Goal: Task Accomplishment & Management: Manage account settings

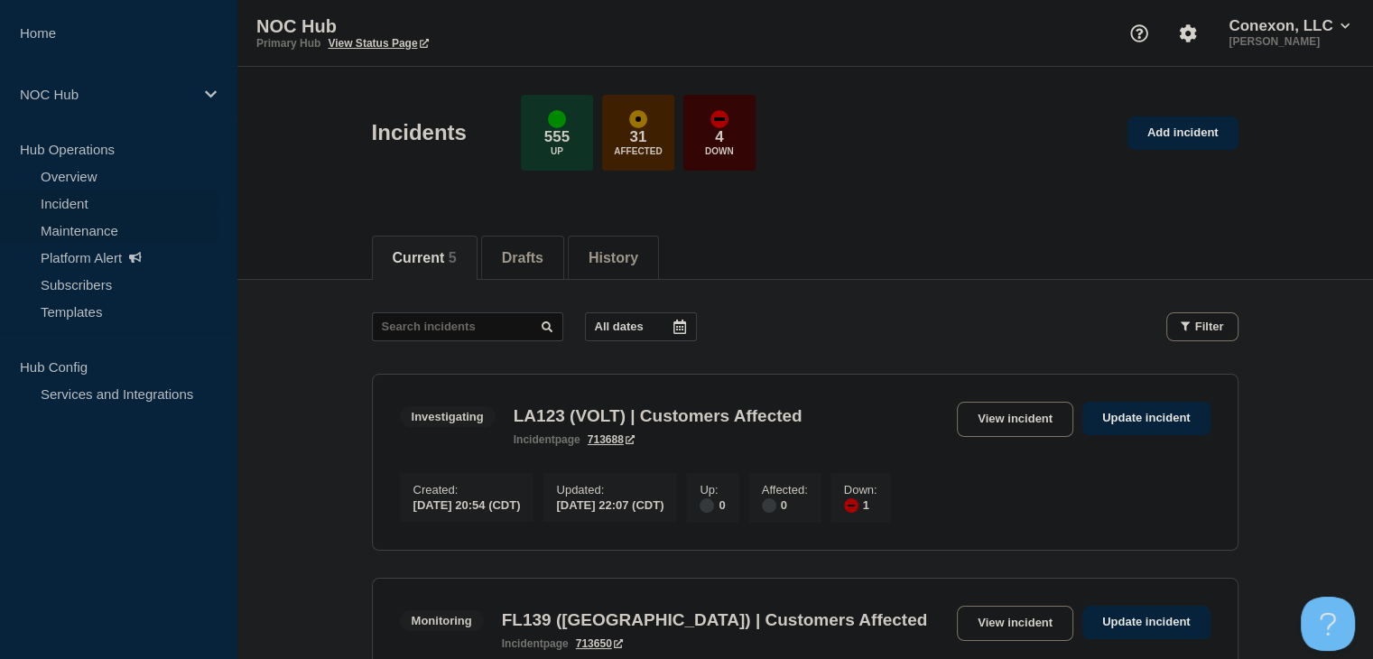
click at [98, 224] on link "Maintenance" at bounding box center [109, 230] width 219 height 27
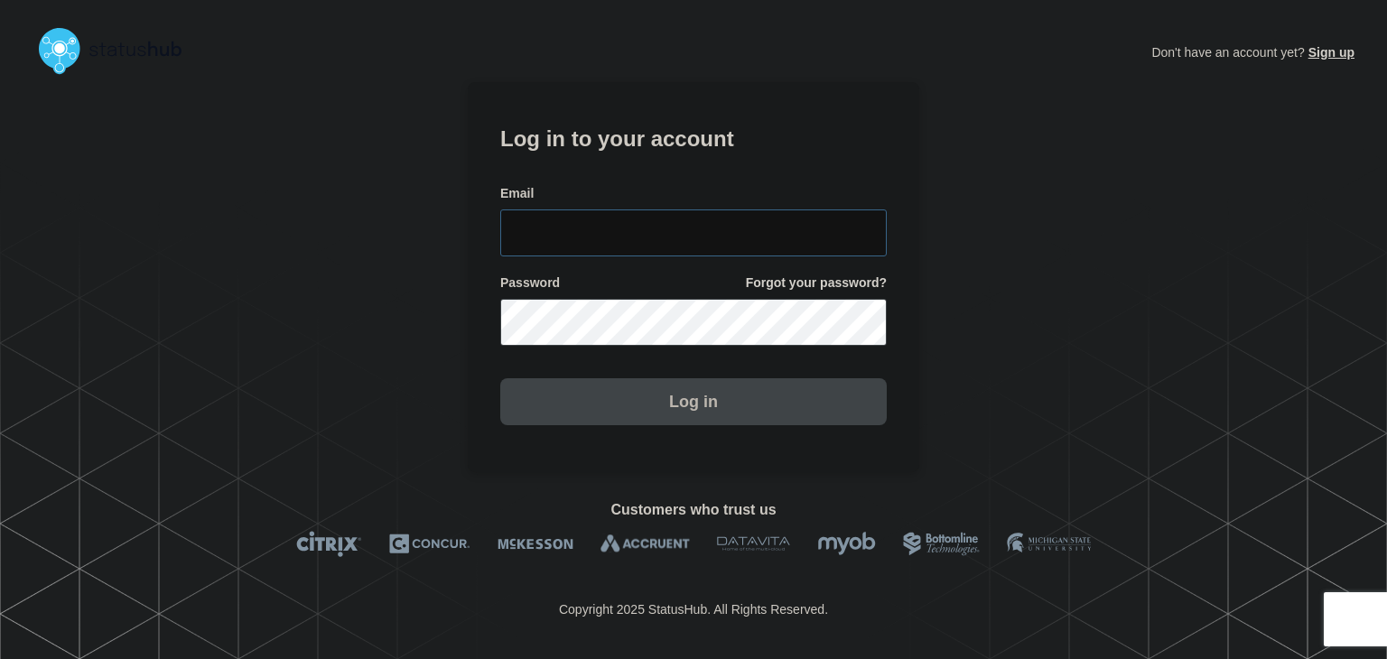
type input "amanda.mckeehan@conexon.us"
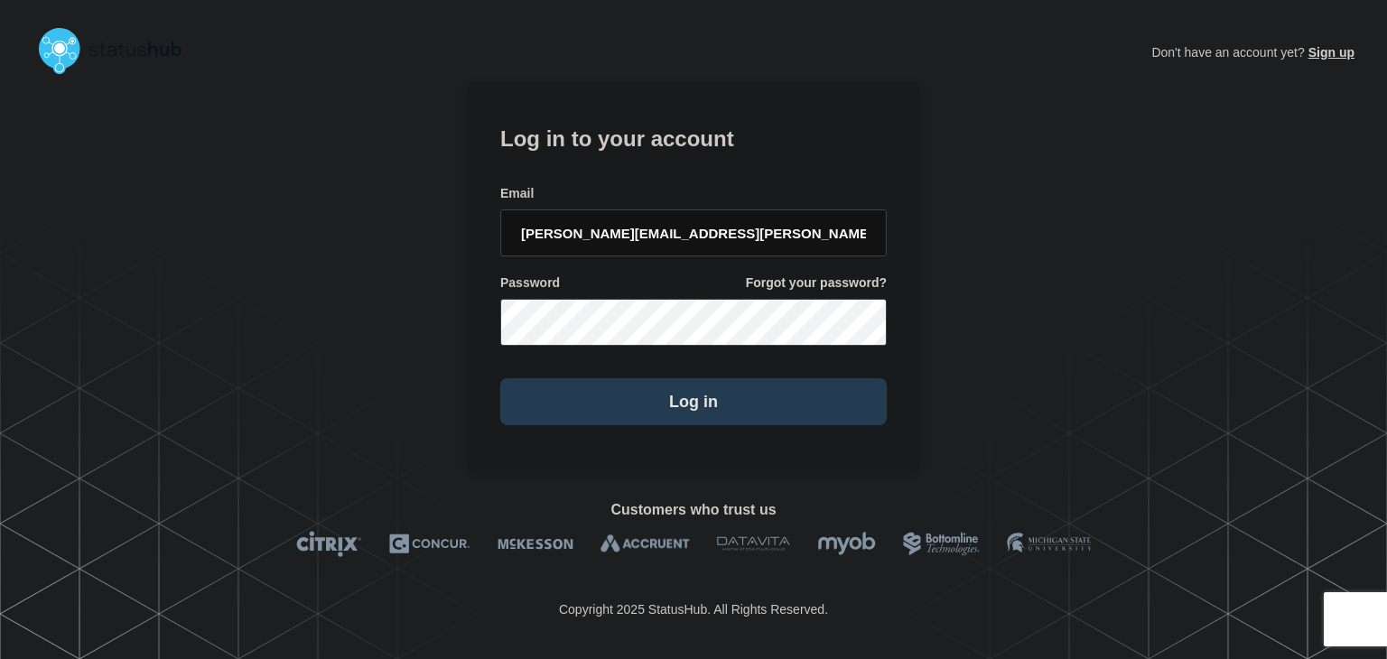
click at [668, 409] on button "Log in" at bounding box center [693, 401] width 386 height 47
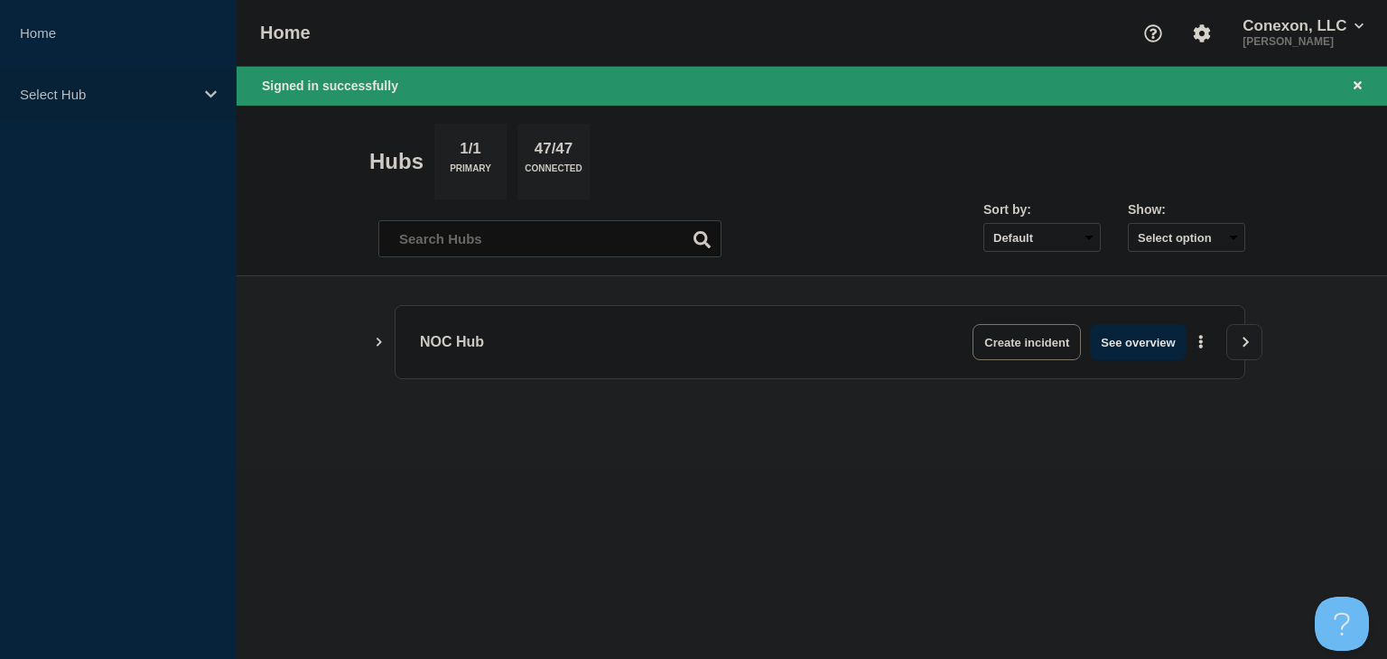
click at [116, 97] on p "Select Hub" at bounding box center [106, 94] width 173 height 15
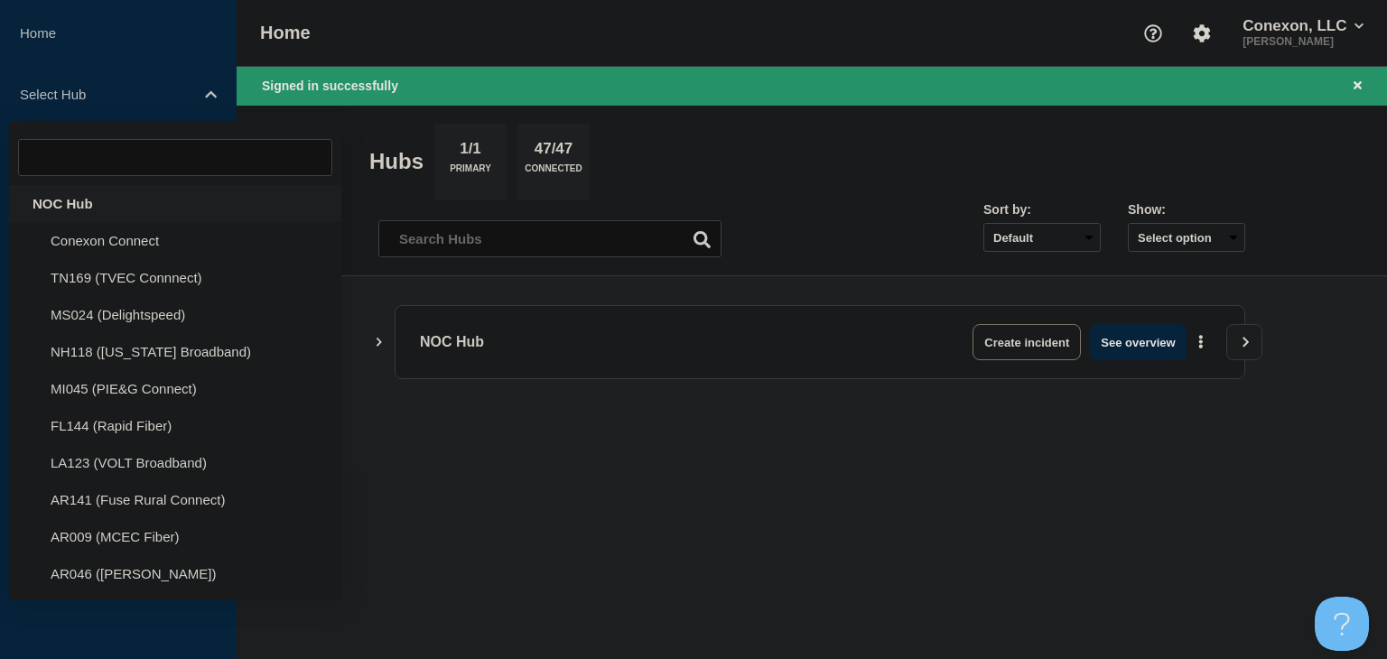
click at [96, 197] on div "NOC Hub" at bounding box center [175, 203] width 332 height 37
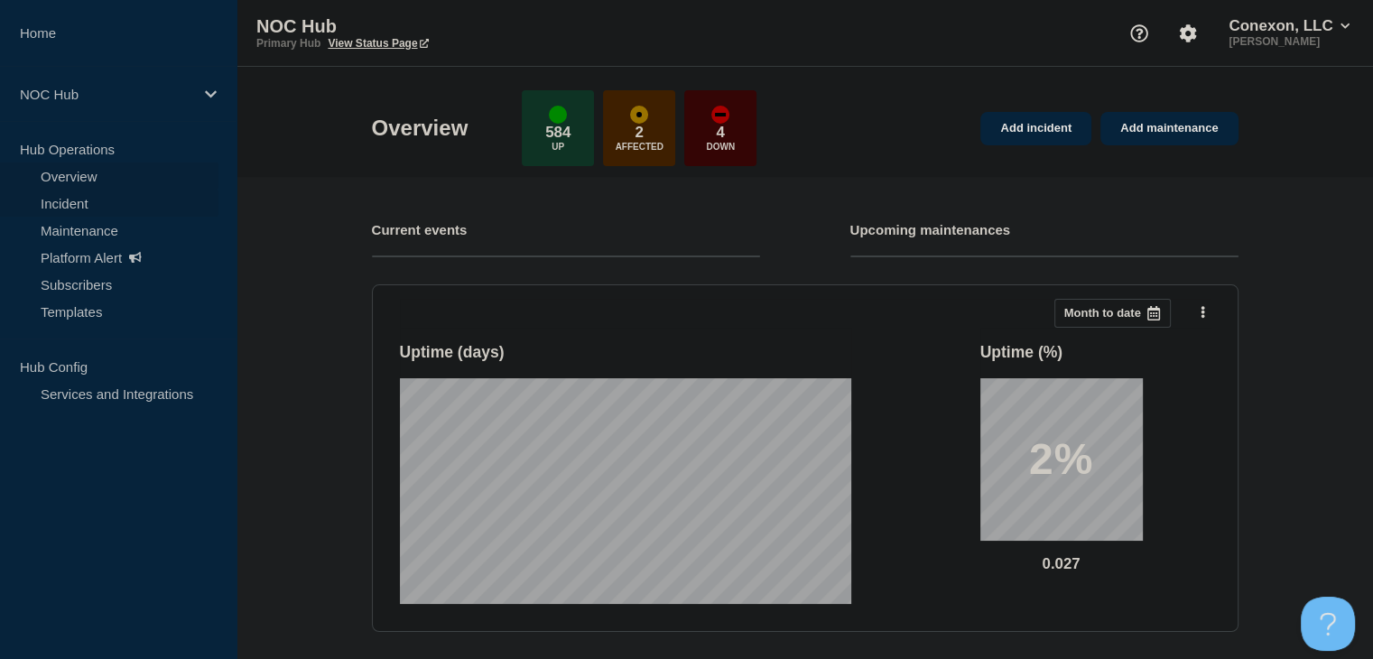
click at [95, 198] on link "Incident" at bounding box center [109, 203] width 219 height 27
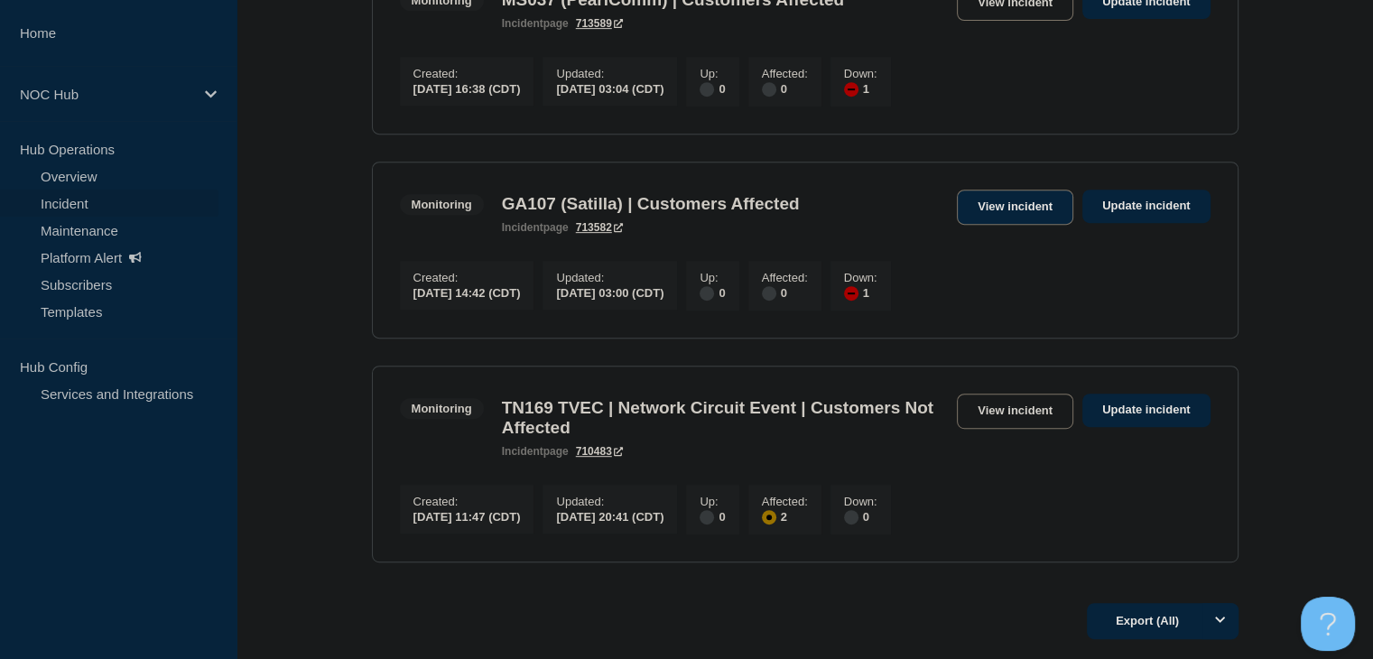
scroll to position [903, 0]
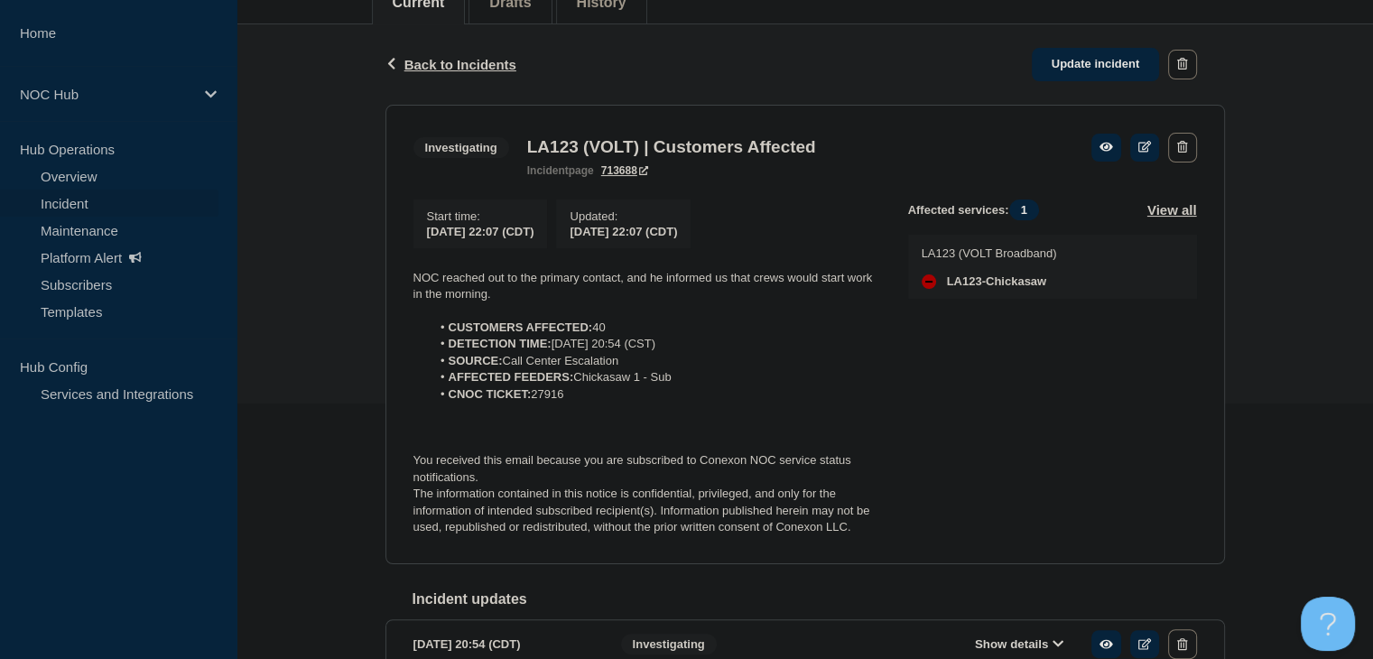
scroll to position [271, 0]
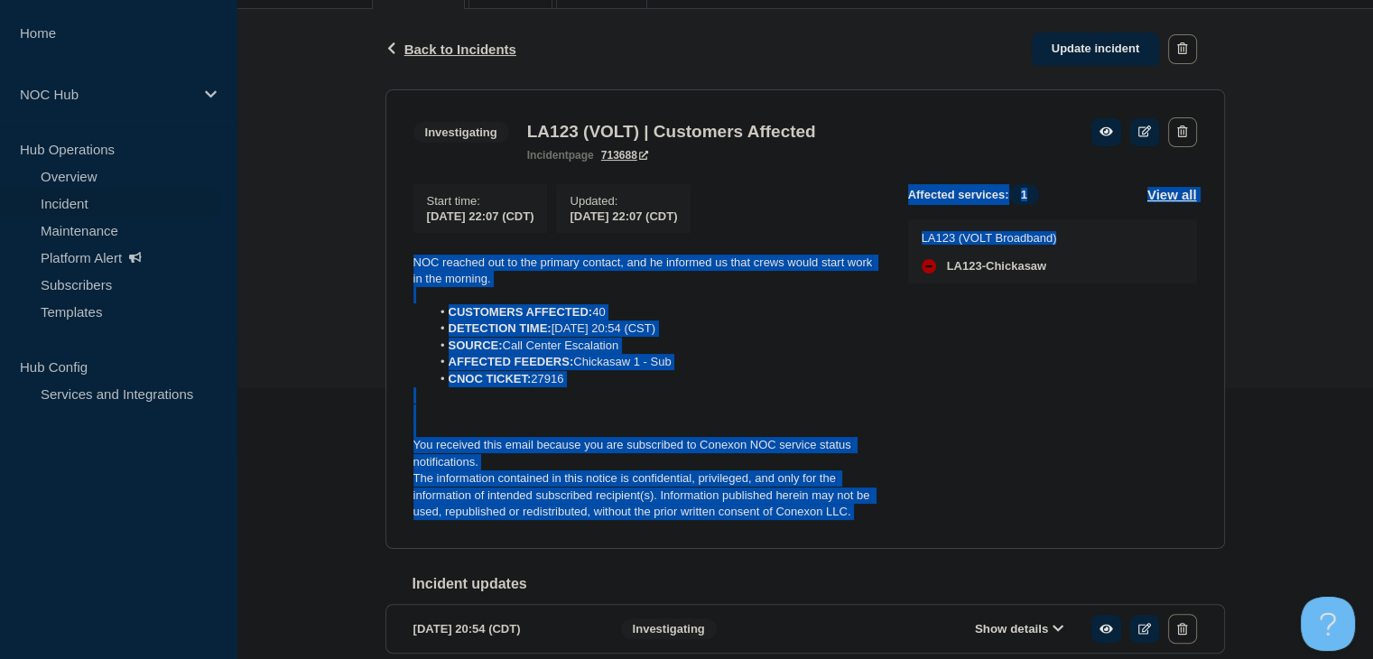
drag, startPoint x: 910, startPoint y: 521, endPoint x: 399, endPoint y: 267, distance: 570.6
click at [398, 267] on section "Investigating LA123 (VOLT) | Customers Affected incident page 713688 Start time…" at bounding box center [806, 319] width 840 height 460
click at [667, 382] on li "CNOC TICKET: 27916" at bounding box center [655, 379] width 449 height 16
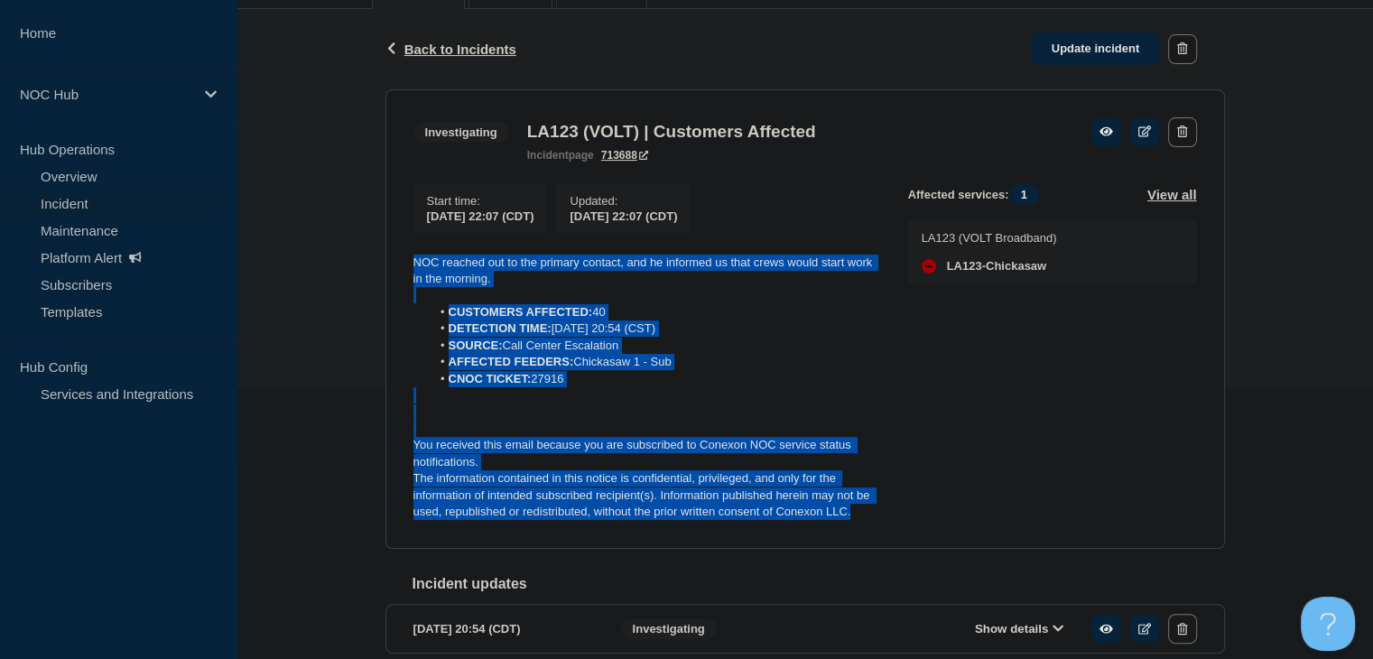
drag, startPoint x: 880, startPoint y: 526, endPoint x: 352, endPoint y: 257, distance: 592.8
click at [352, 257] on div "Back Back to Incidents Update incident Investigating LA123 (VOLT) | Customers A…" at bounding box center [805, 360] width 1137 height 703
copy div "NOC reached out to the primary contact, and he informed us that crews would sta…"
drag, startPoint x: 1116, startPoint y: 48, endPoint x: 899, endPoint y: 330, distance: 355.4
click at [1116, 48] on link "Update incident" at bounding box center [1096, 49] width 128 height 33
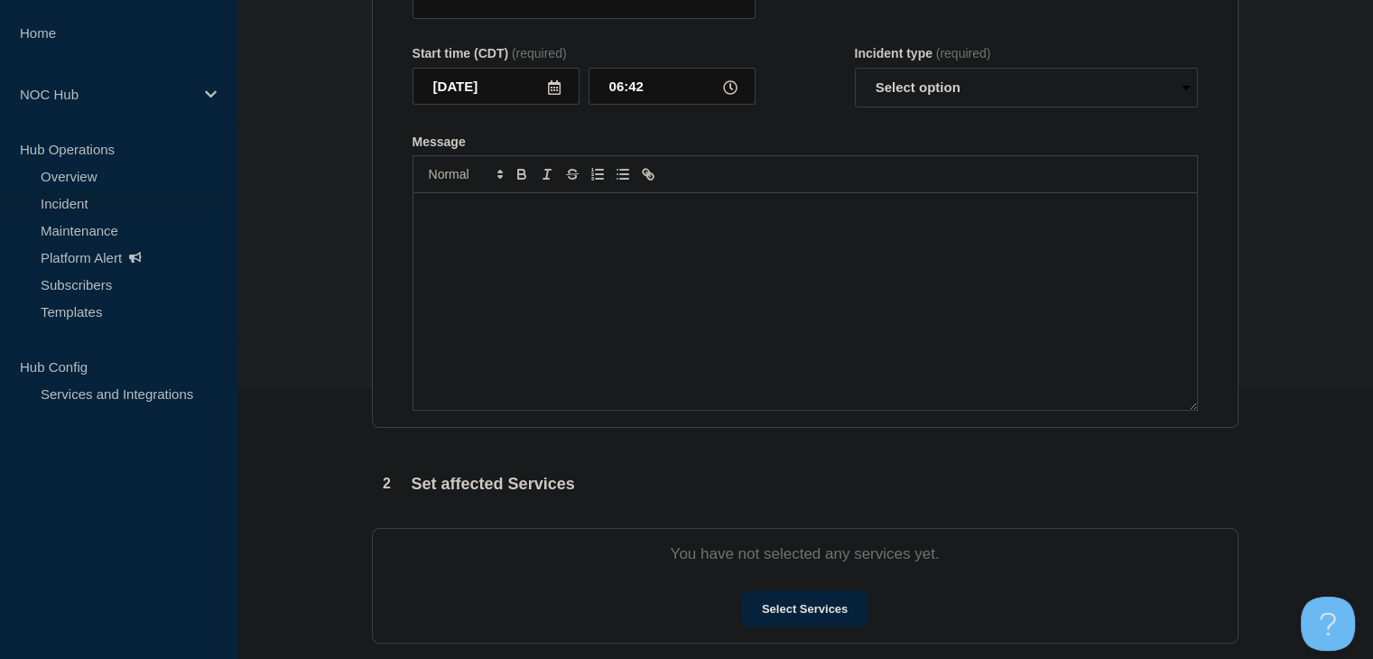
click at [777, 355] on div "Message" at bounding box center [806, 301] width 784 height 217
type input "LA123 (VOLT) | Customers Affected"
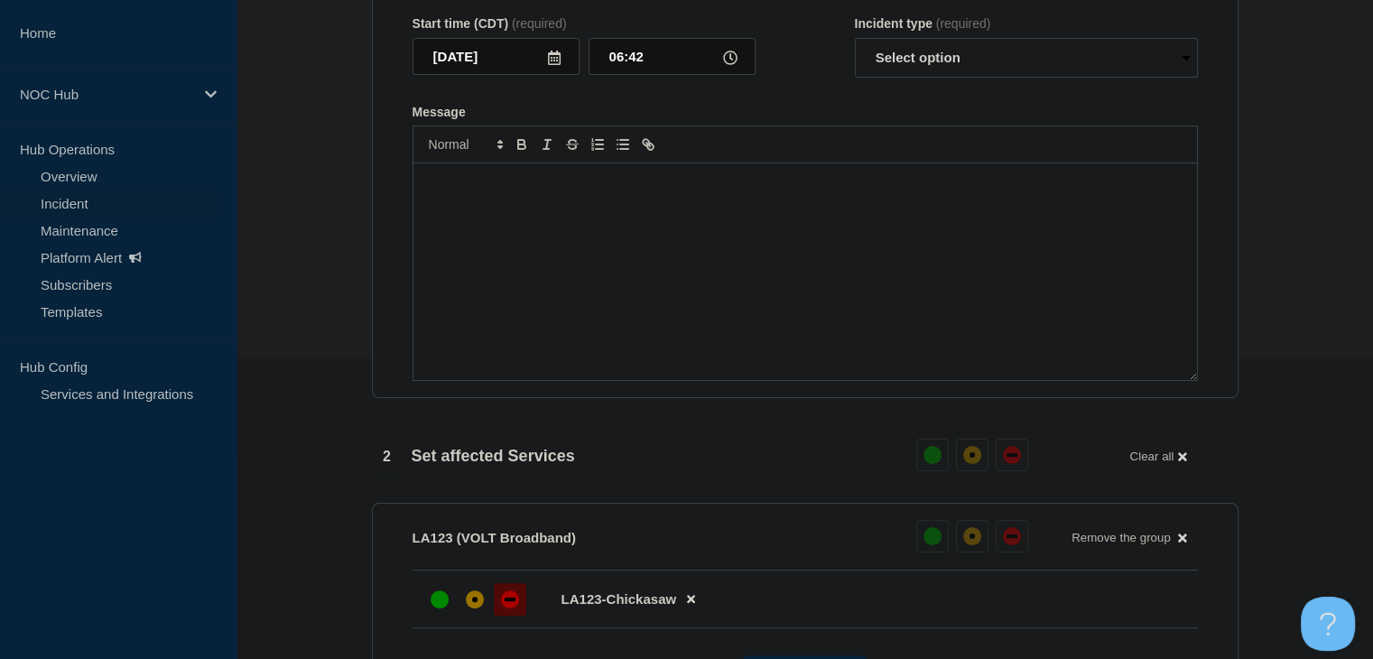
scroll to position [8, 0]
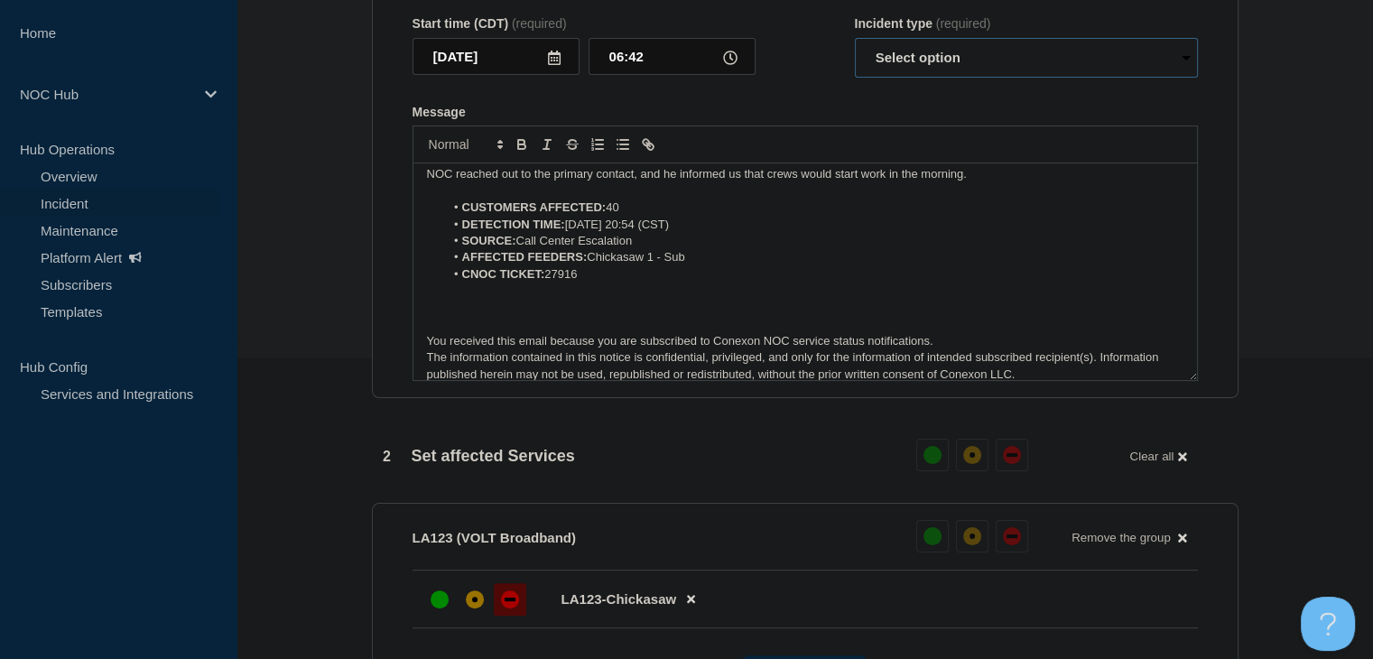
click at [935, 78] on select "Select option Investigating Identified Monitoring Resolved" at bounding box center [1026, 58] width 343 height 40
click at [855, 73] on select "Select option Investigating Identified Monitoring Resolved" at bounding box center [1026, 58] width 343 height 40
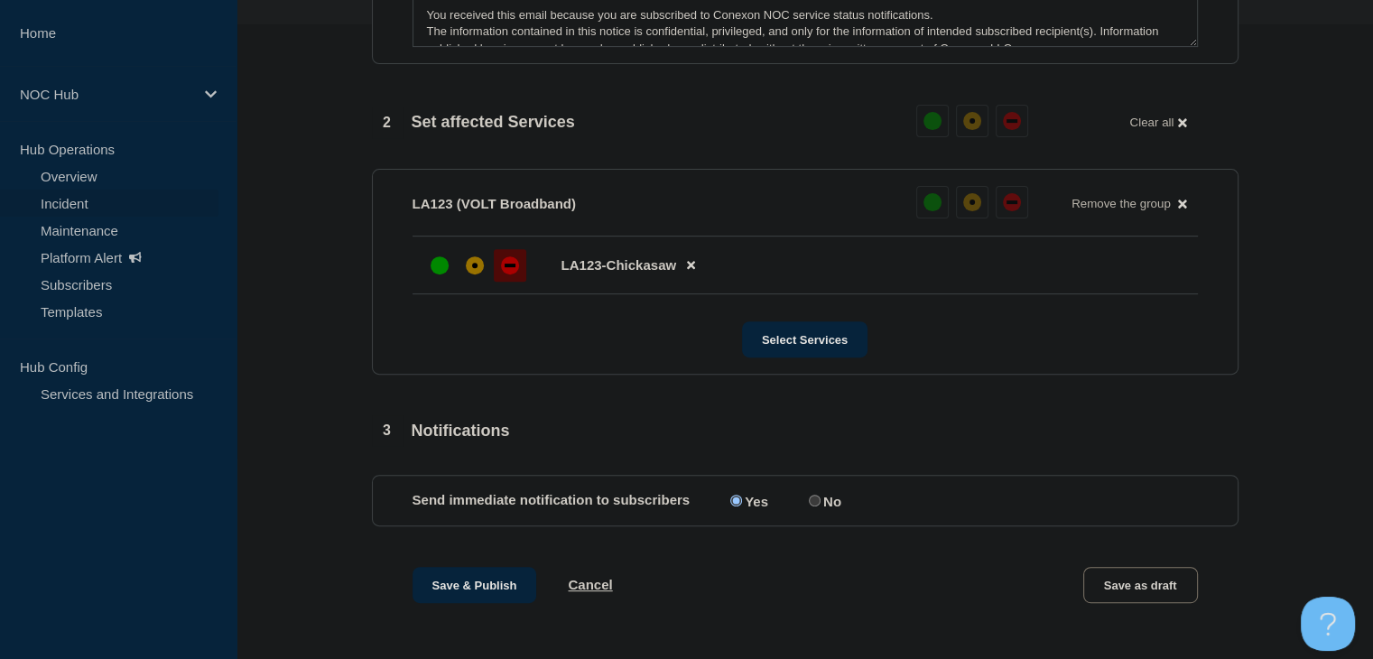
scroll to position [899, 0]
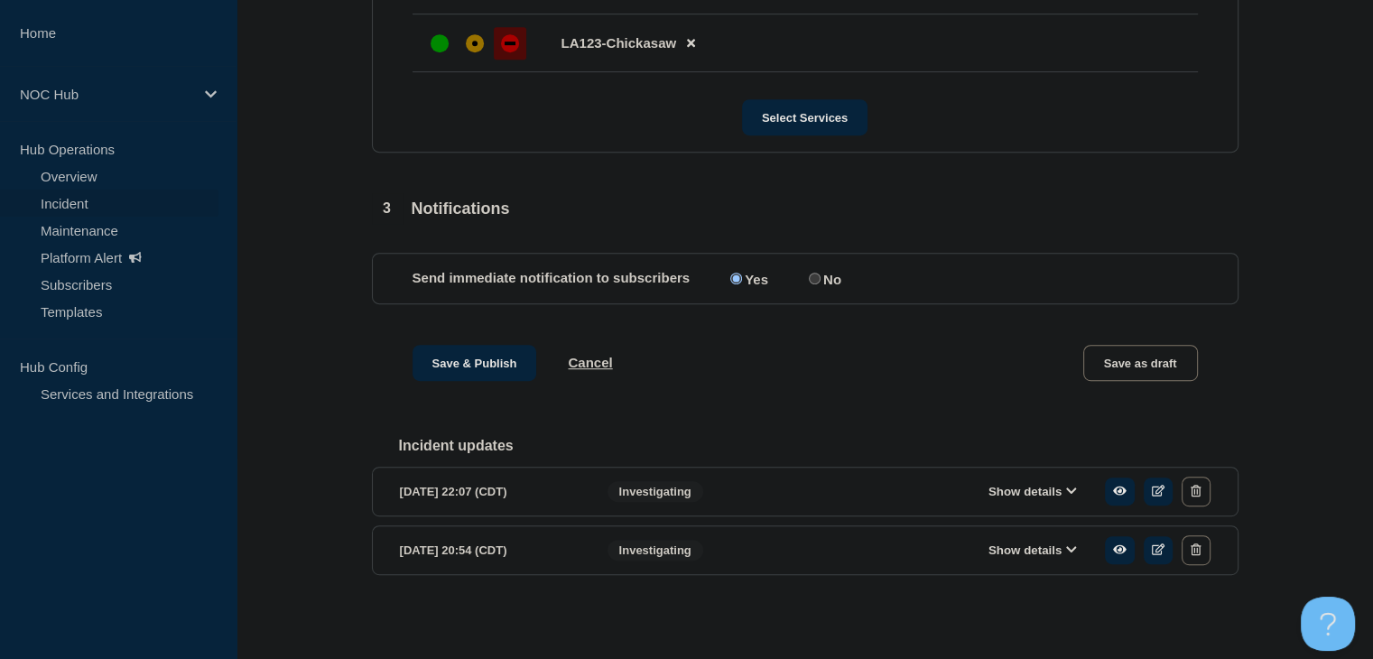
click at [1008, 553] on button "Show details" at bounding box center [1032, 550] width 99 height 15
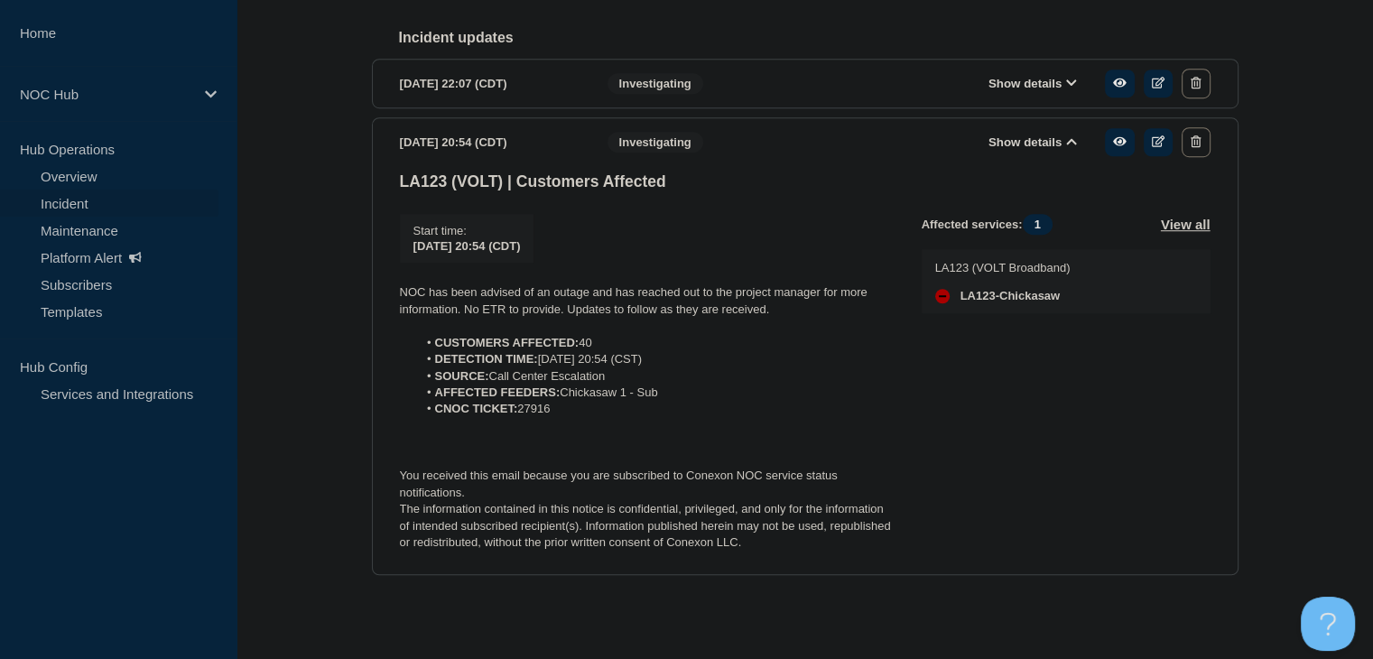
scroll to position [1131, 0]
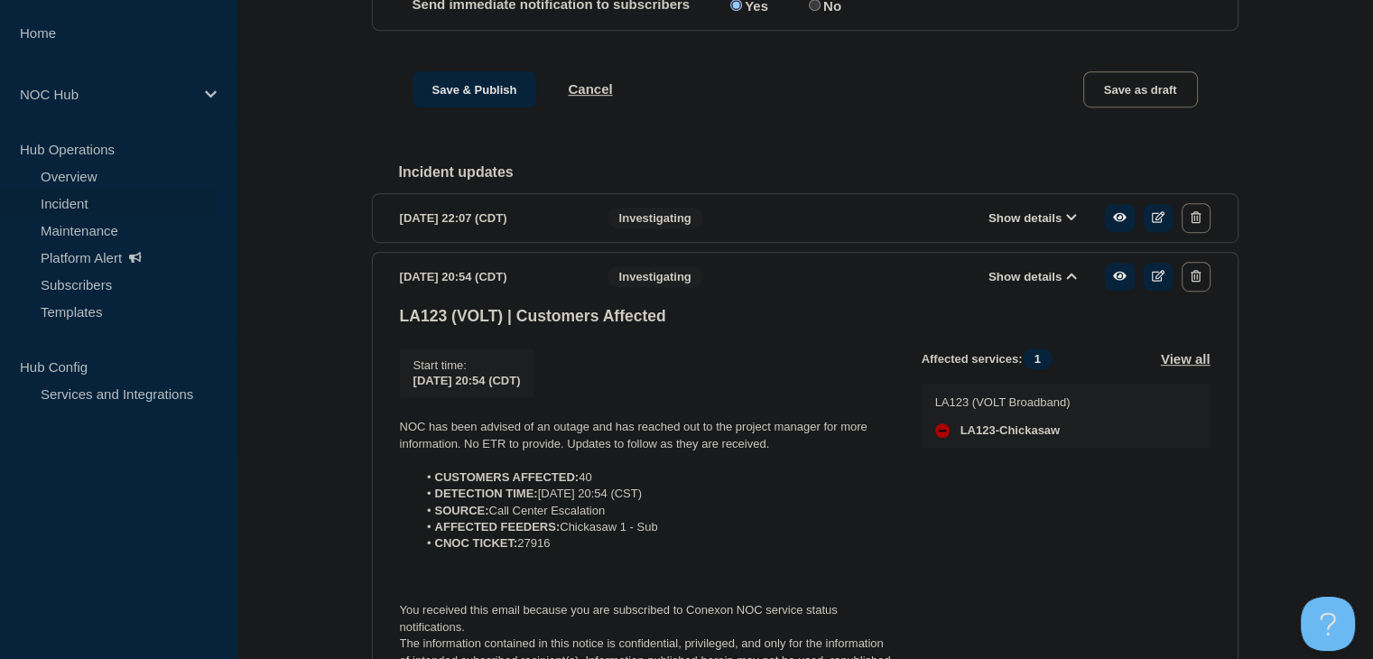
click at [1020, 226] on button "Show details" at bounding box center [1032, 217] width 99 height 15
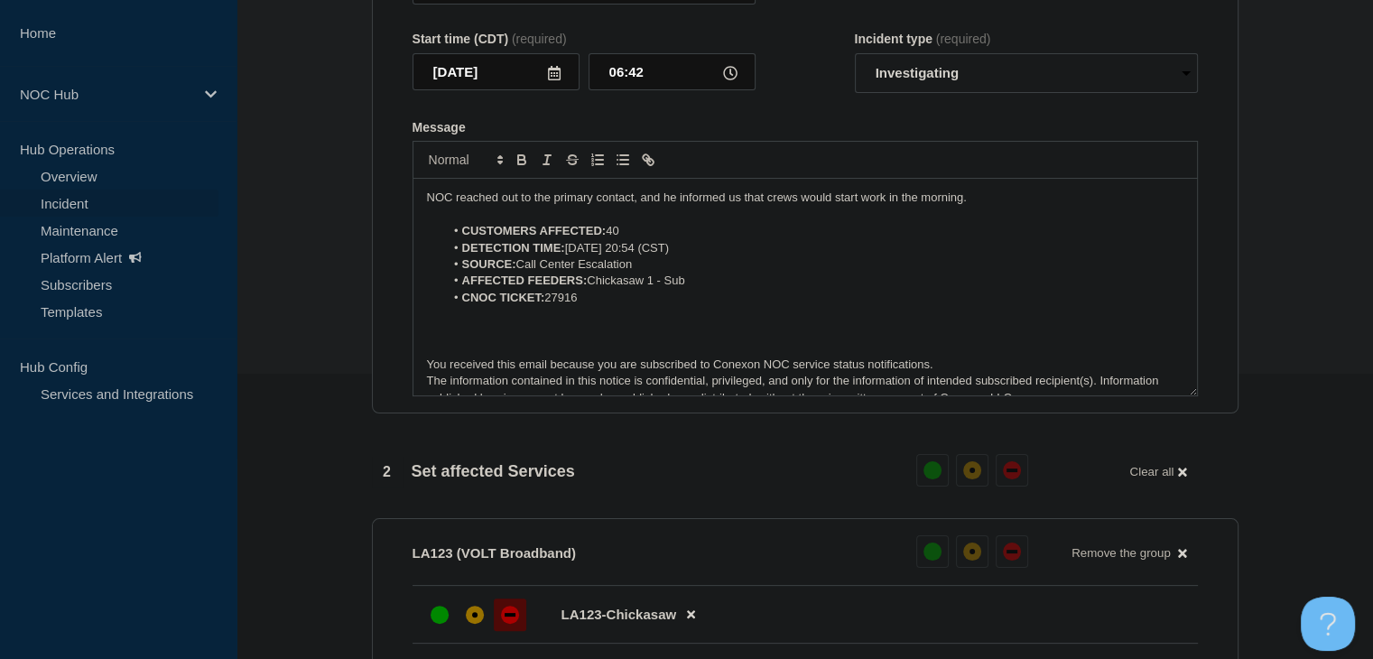
scroll to position [47, 0]
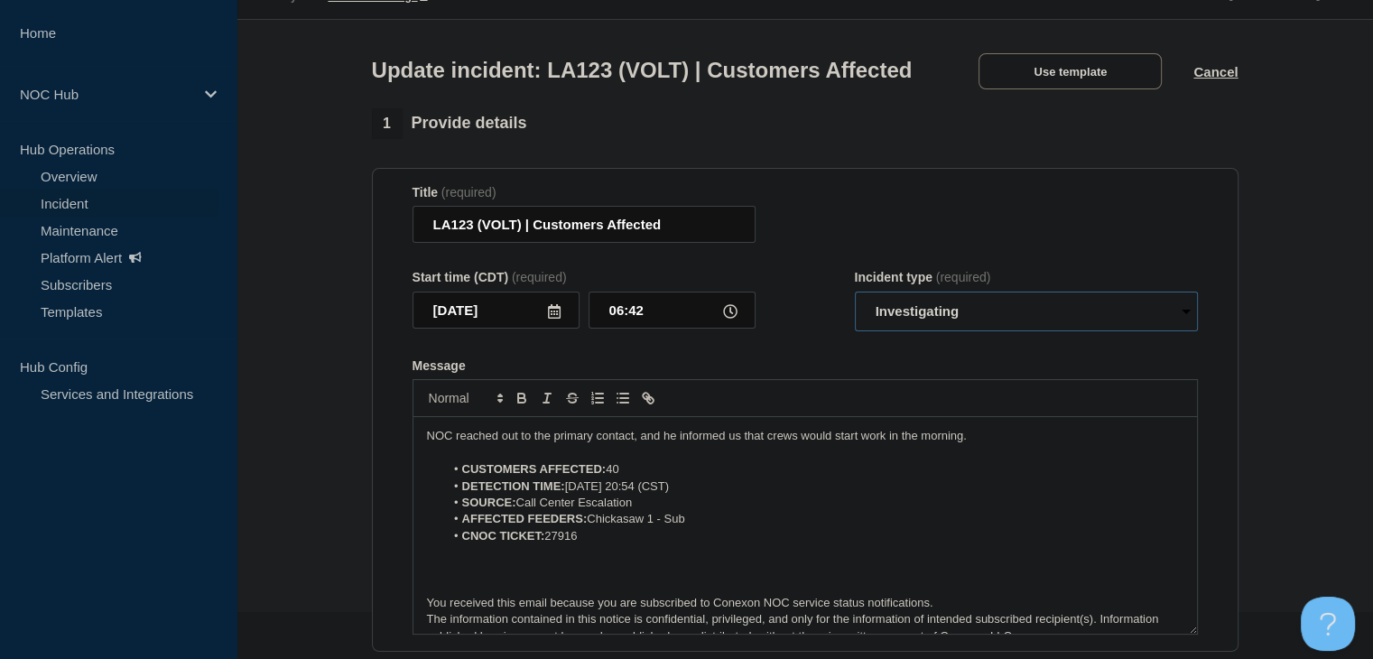
click at [935, 331] on select "Select option Investigating Identified Monitoring Resolved" at bounding box center [1026, 312] width 343 height 40
select select "monitoring"
click at [855, 328] on select "Select option Investigating Identified Monitoring Resolved" at bounding box center [1026, 312] width 343 height 40
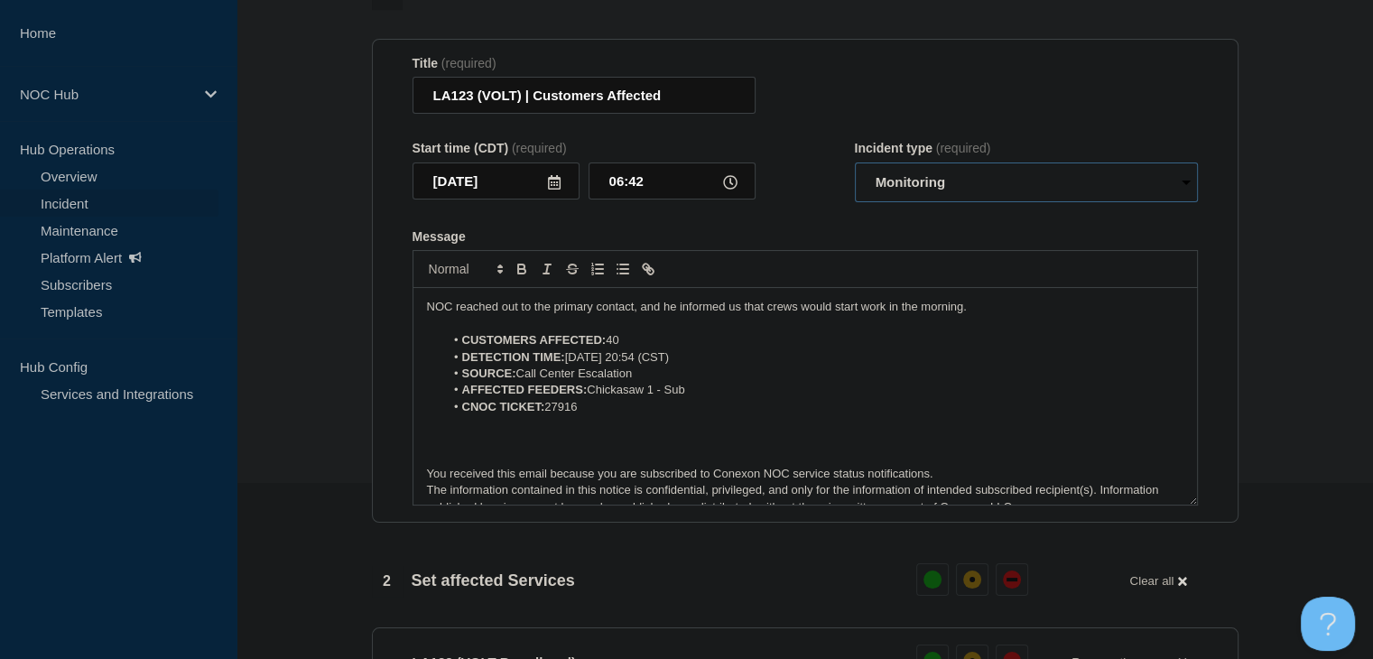
scroll to position [318, 0]
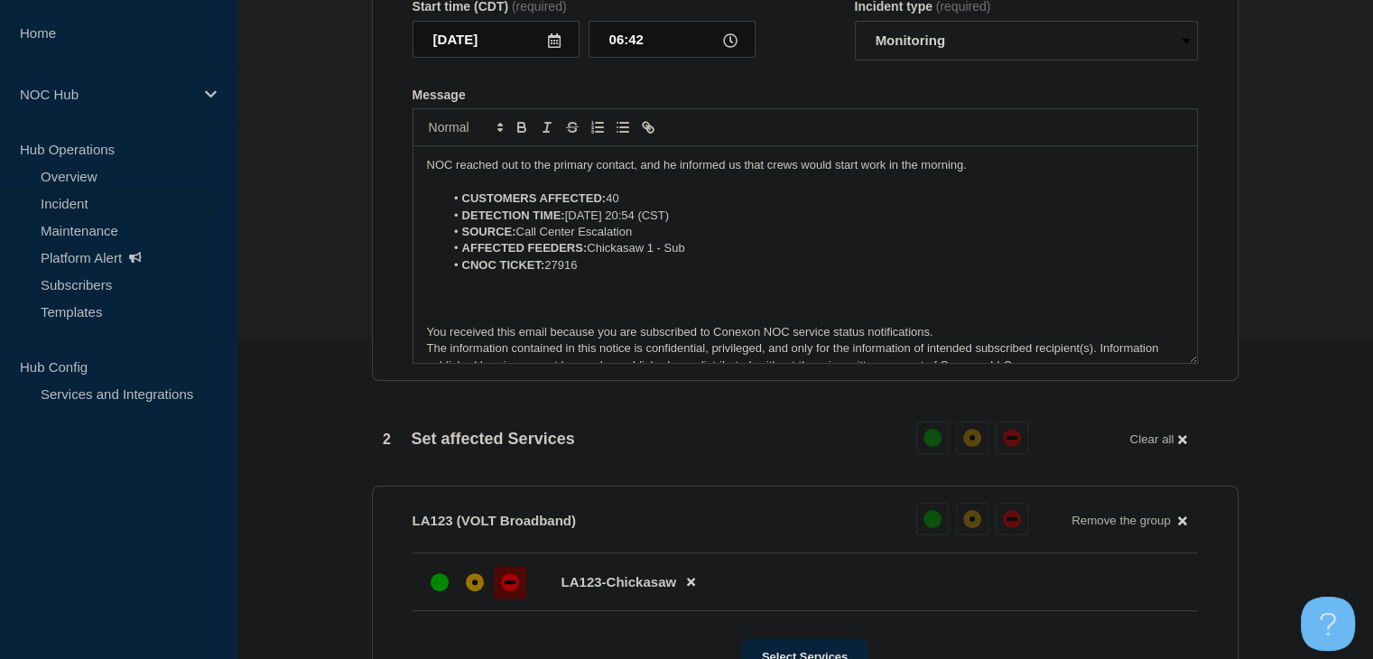
click at [579, 173] on p "NOC reached out to the primary contact, and he informed us that crews would sta…" at bounding box center [805, 165] width 757 height 16
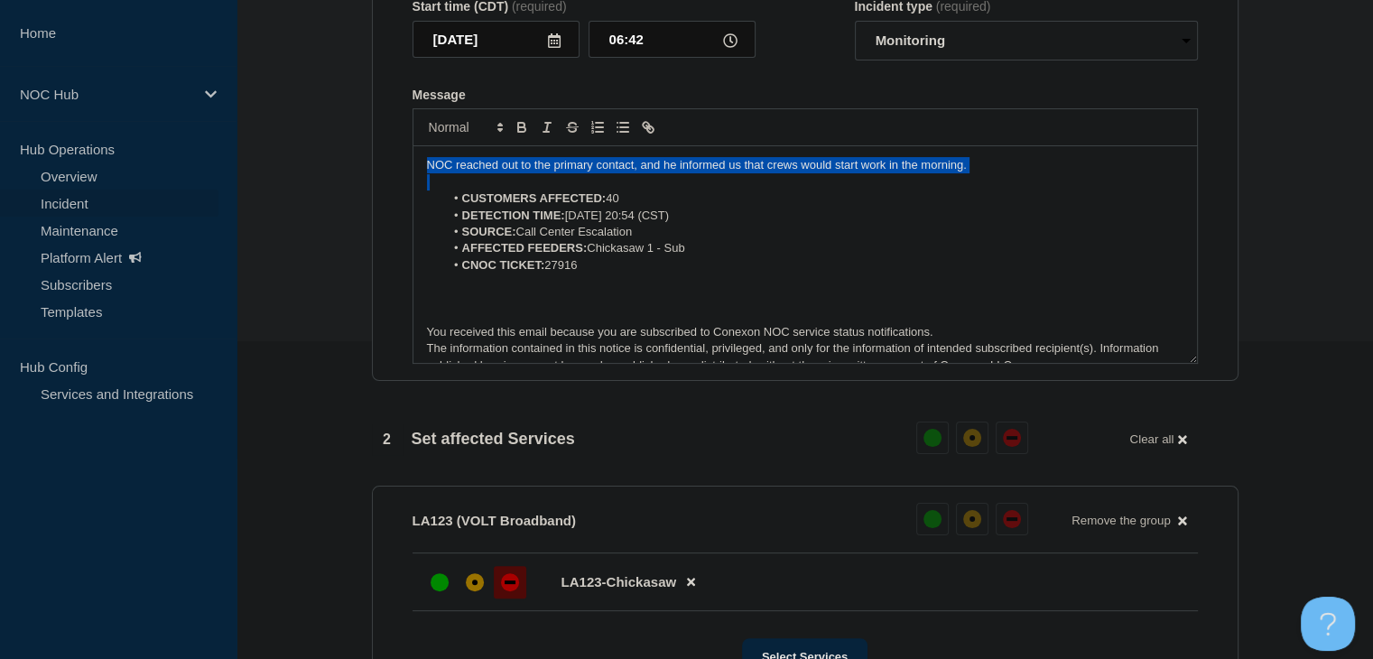
click at [579, 173] on p "NOC reached out to the primary contact, and he informed us that crews would sta…" at bounding box center [805, 165] width 757 height 16
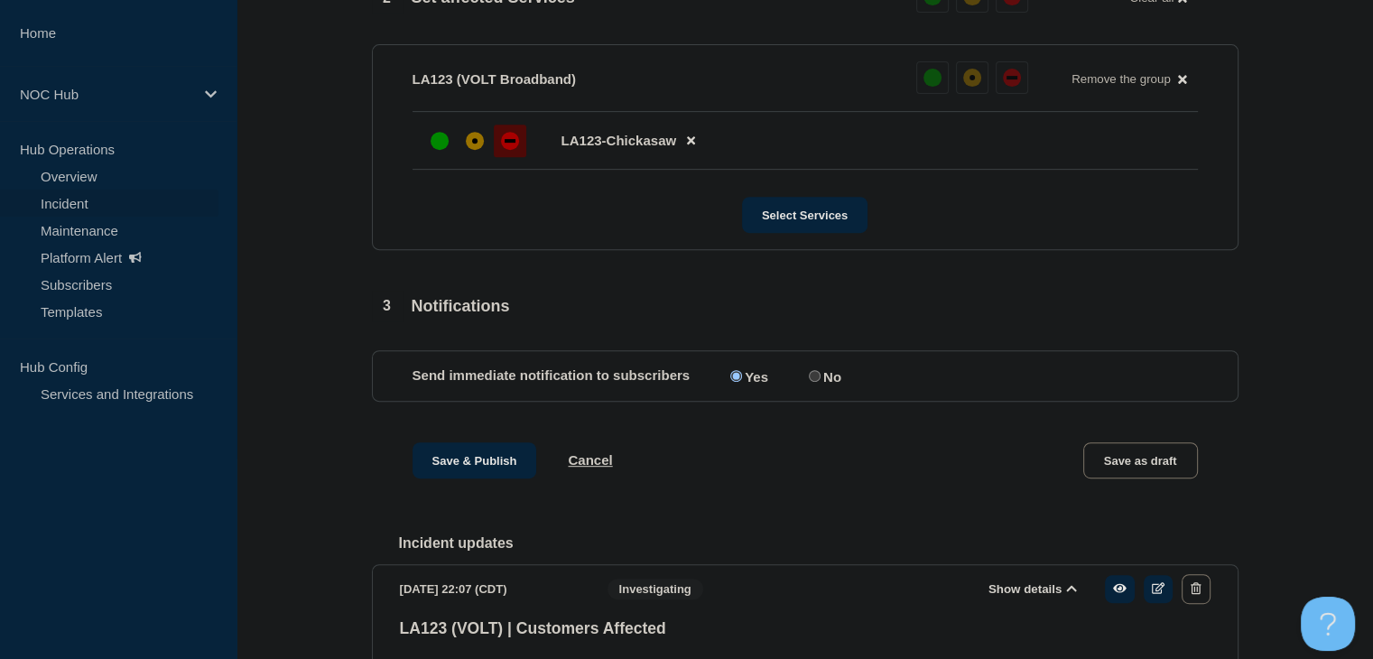
scroll to position [1040, 0]
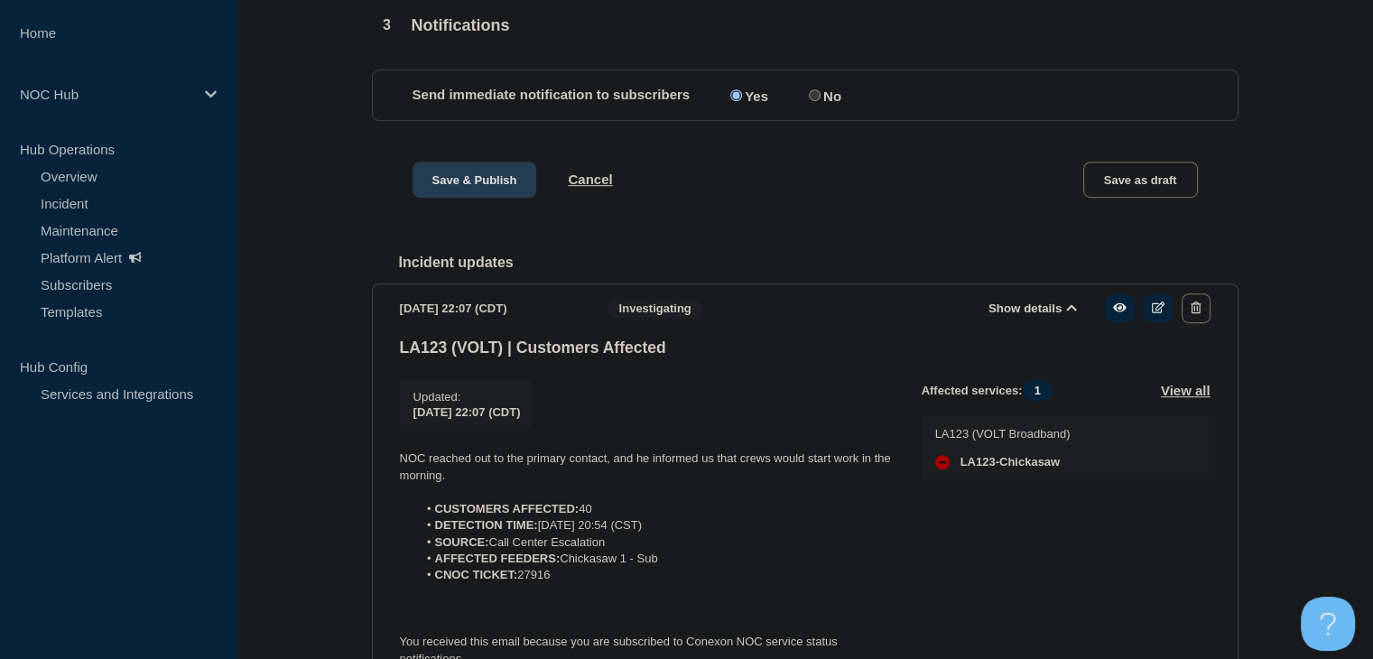
click at [486, 198] on button "Save & Publish" at bounding box center [475, 180] width 125 height 36
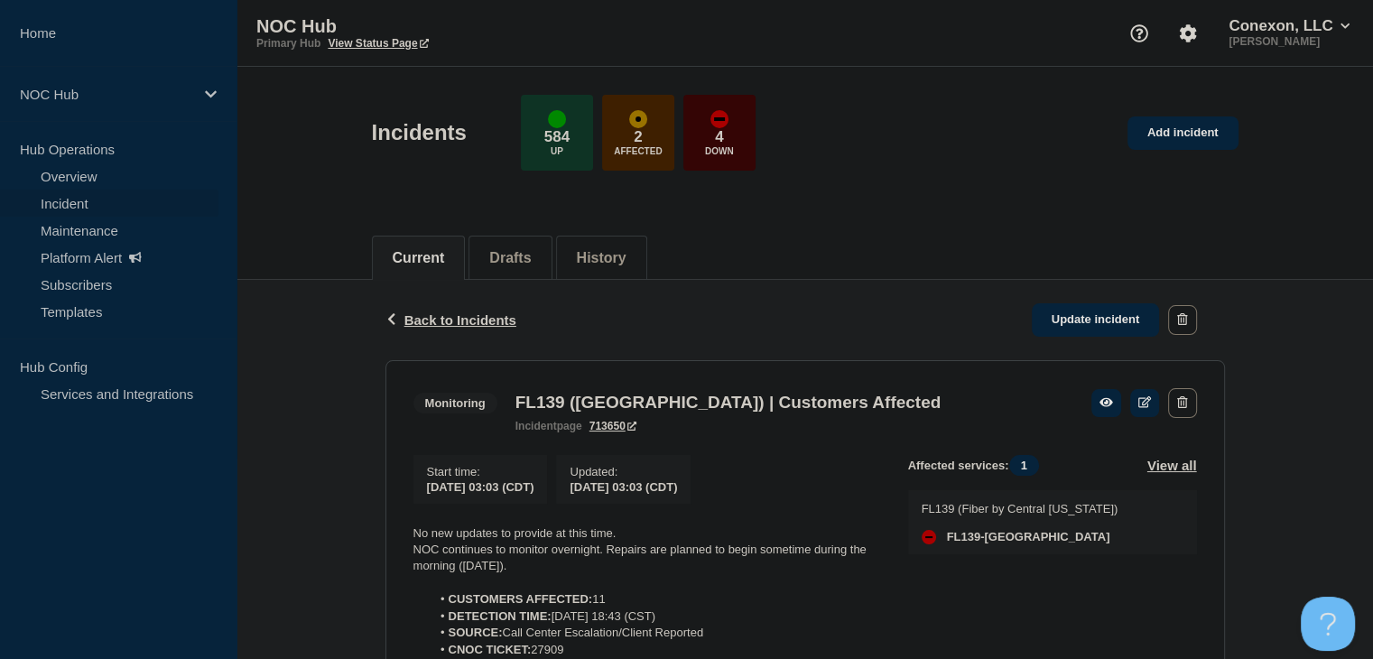
scroll to position [181, 0]
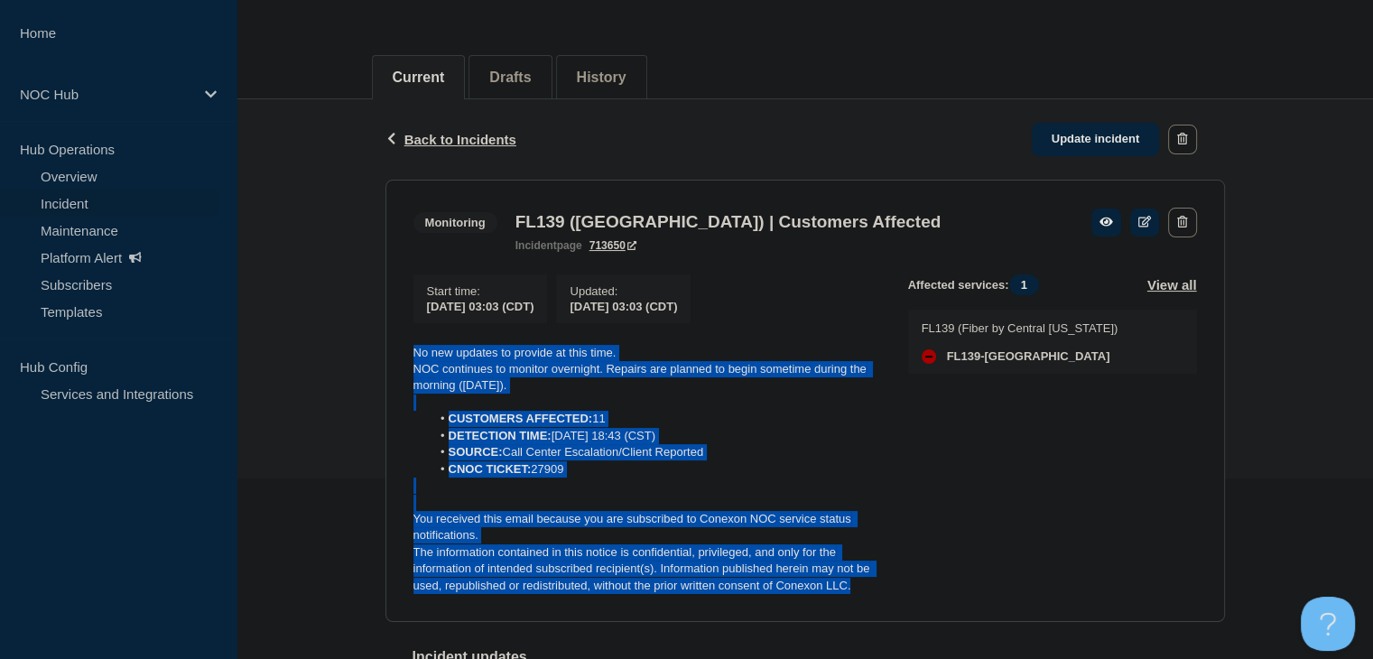
drag, startPoint x: 897, startPoint y: 605, endPoint x: 375, endPoint y: 331, distance: 589.3
click at [375, 331] on div "Back Back to Incidents Update incident Monitoring FL139 (Central FL) | Customer…" at bounding box center [805, 441] width 867 height 685
copy div "No new updates to provide at this time. NOC continues to monitor overnight. Rep…"
click at [1126, 144] on link "Update incident" at bounding box center [1096, 139] width 128 height 33
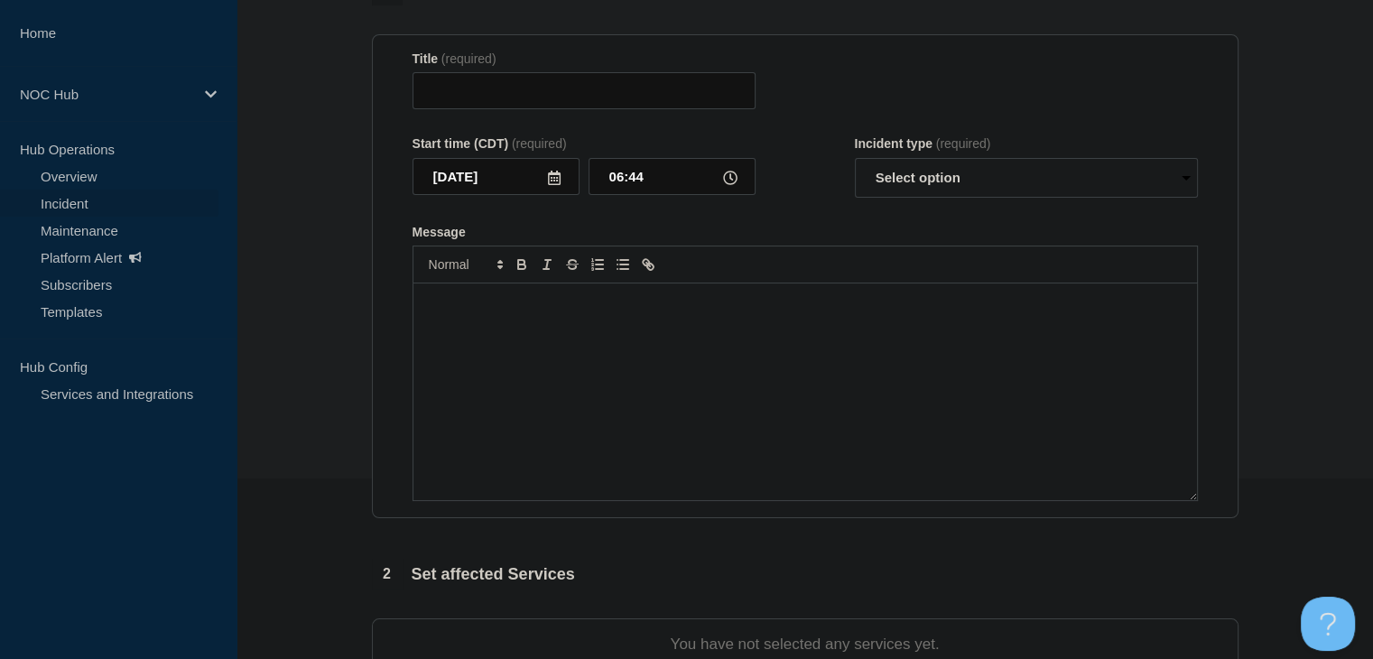
type input "FL139 ([GEOGRAPHIC_DATA]) | Customers Affected"
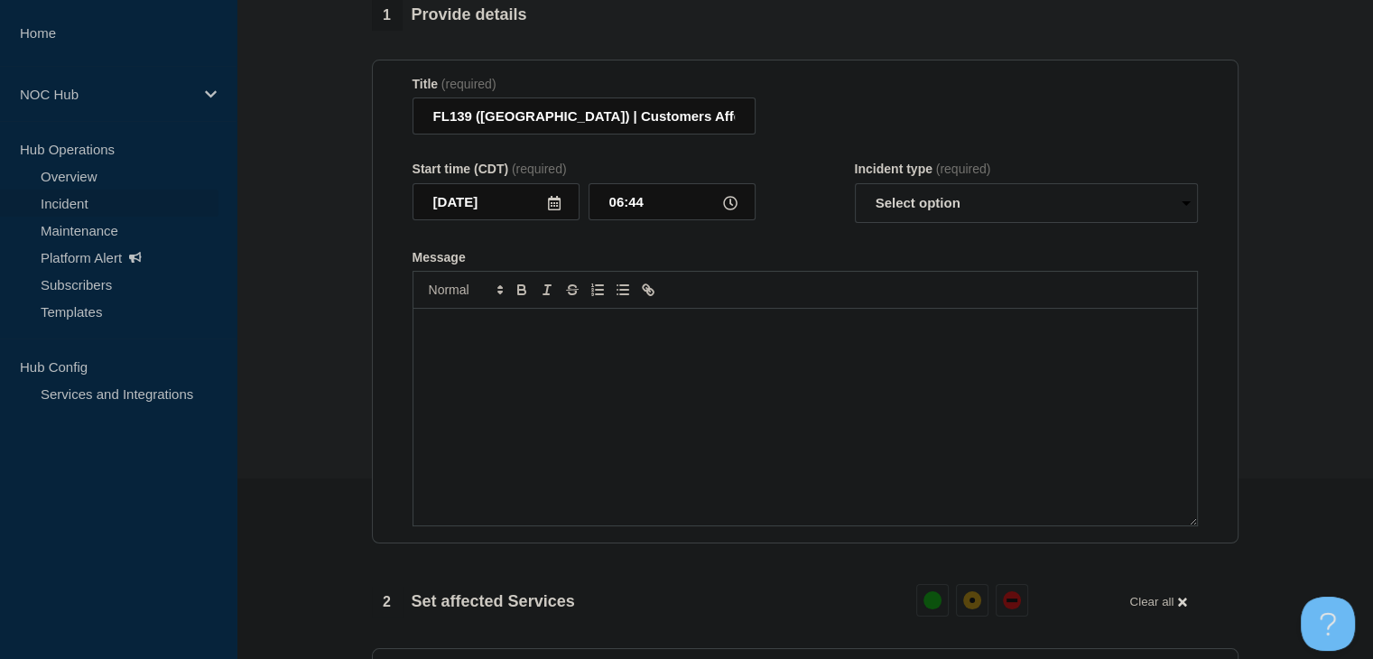
click at [639, 447] on div "Message" at bounding box center [806, 417] width 784 height 217
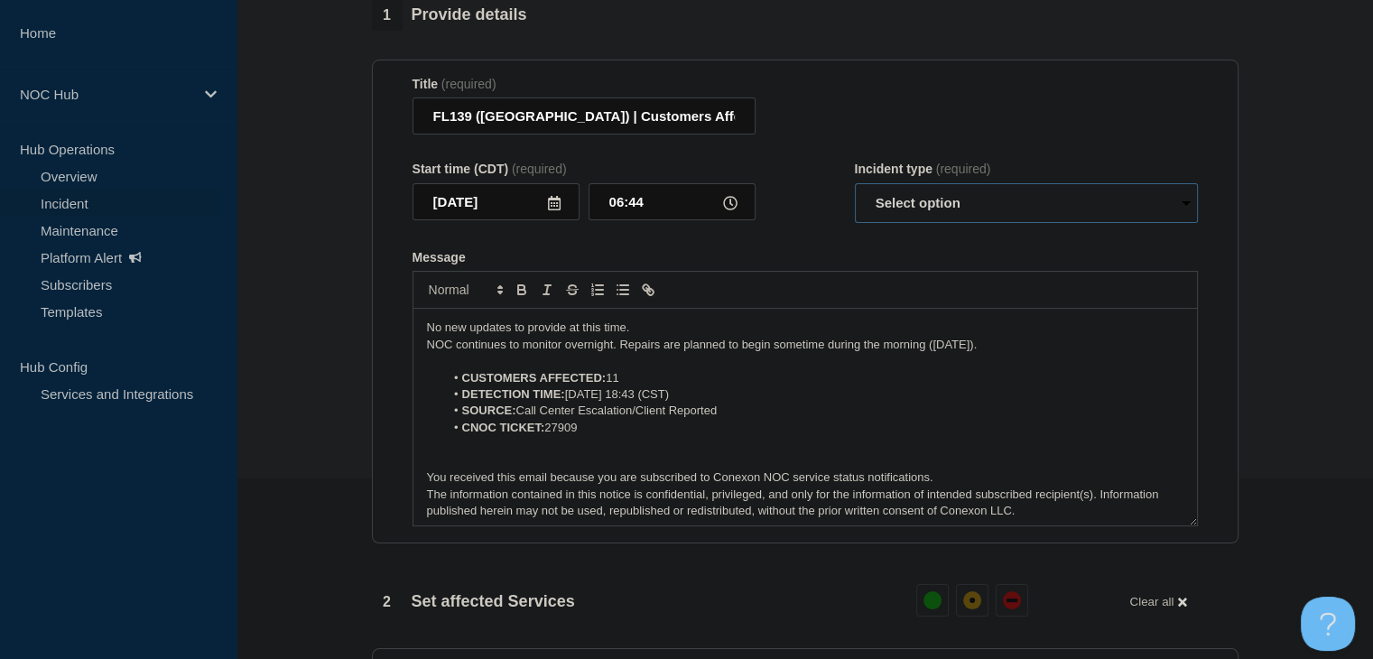
click at [898, 221] on select "Select option Investigating Identified Monitoring Resolved" at bounding box center [1026, 203] width 343 height 40
select select "monitoring"
click at [855, 194] on select "Select option Investigating Identified Monitoring Resolved" at bounding box center [1026, 203] width 343 height 40
drag, startPoint x: 1040, startPoint y: 356, endPoint x: 343, endPoint y: 314, distance: 698.3
click at [343, 314] on section "1 Provide details Title (required) FL139 (Central FL) | Customers Affected Star…" at bounding box center [805, 667] width 1137 height 1334
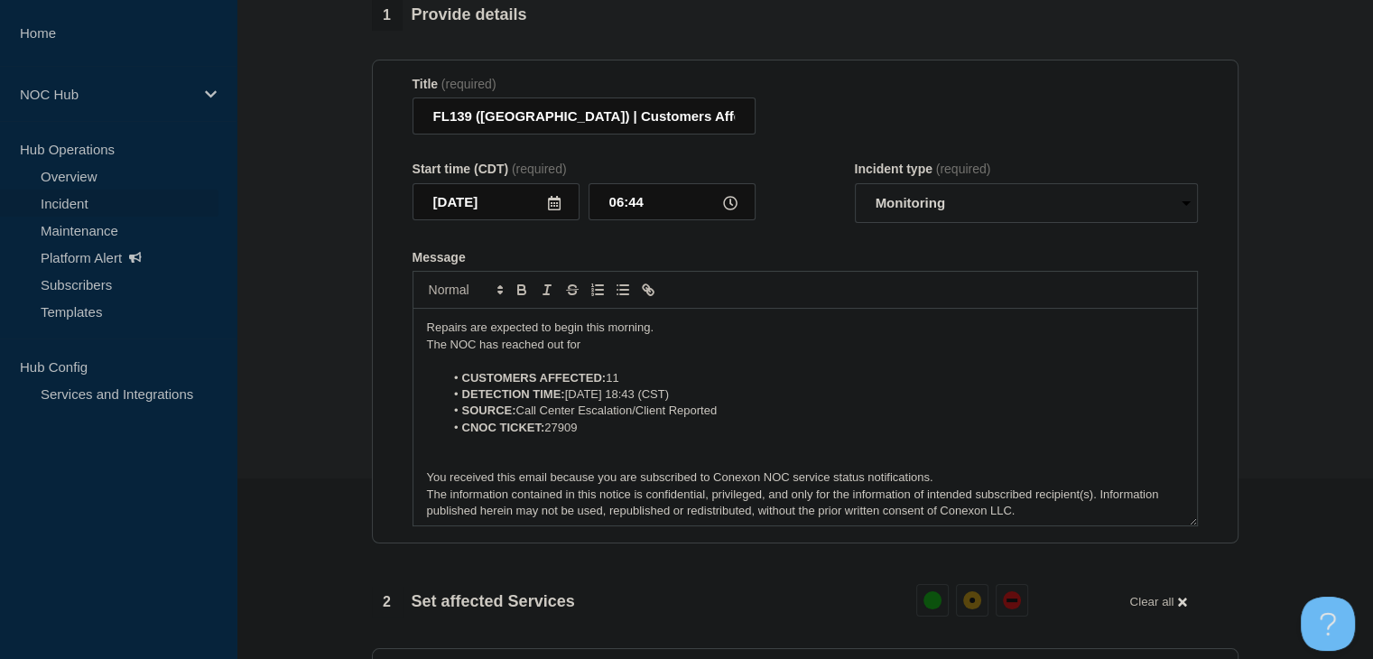
click at [614, 349] on p "The NOC has reached out for" at bounding box center [805, 345] width 757 height 16
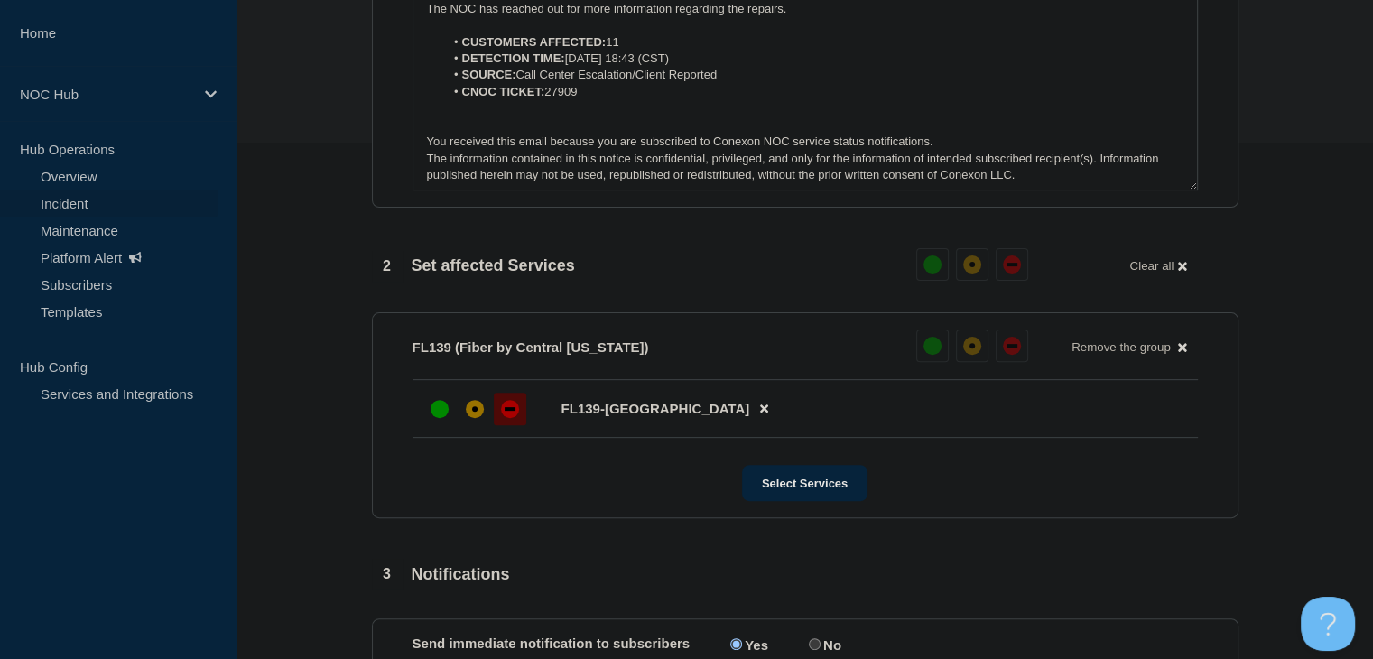
scroll to position [632, 0]
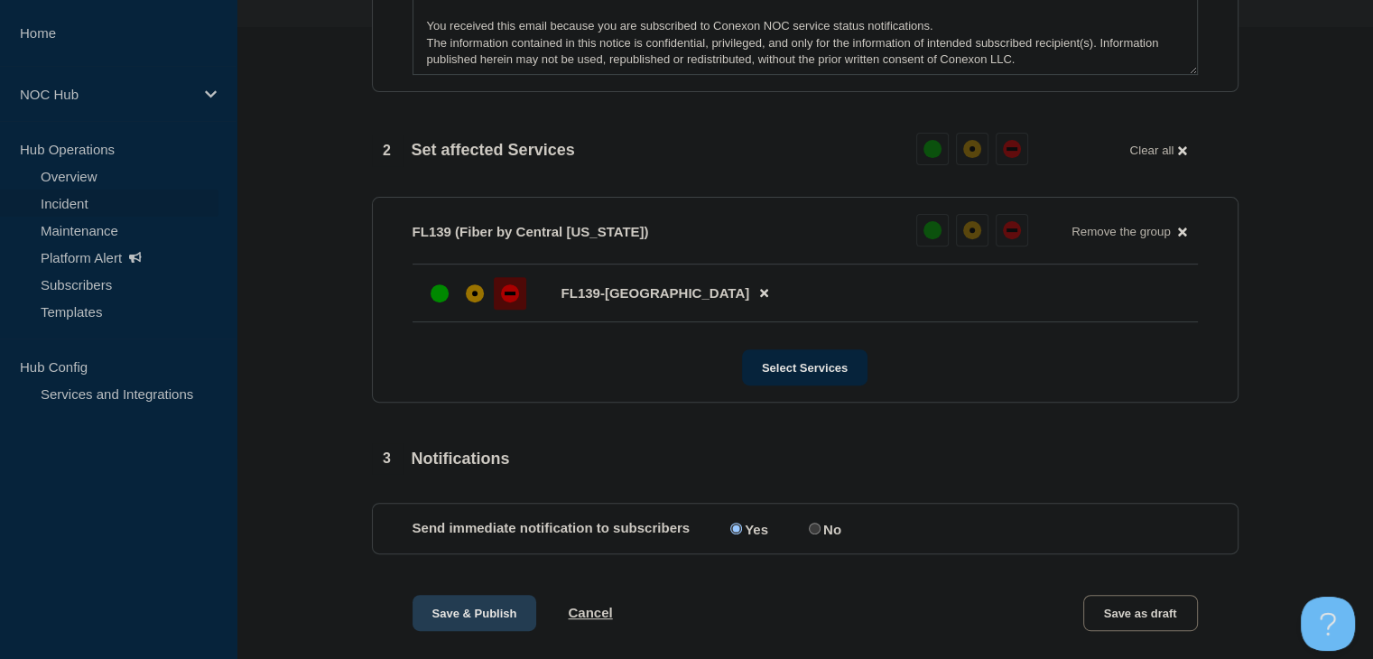
click at [484, 629] on button "Save & Publish" at bounding box center [475, 613] width 125 height 36
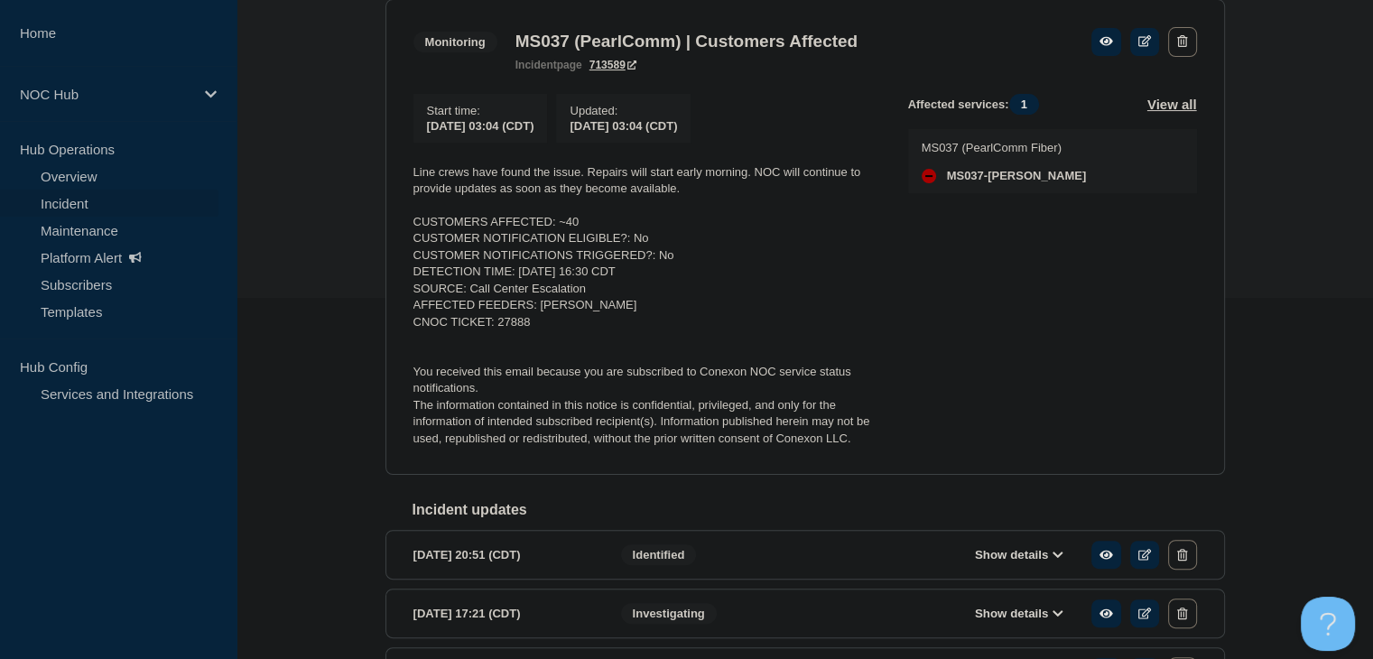
scroll to position [271, 0]
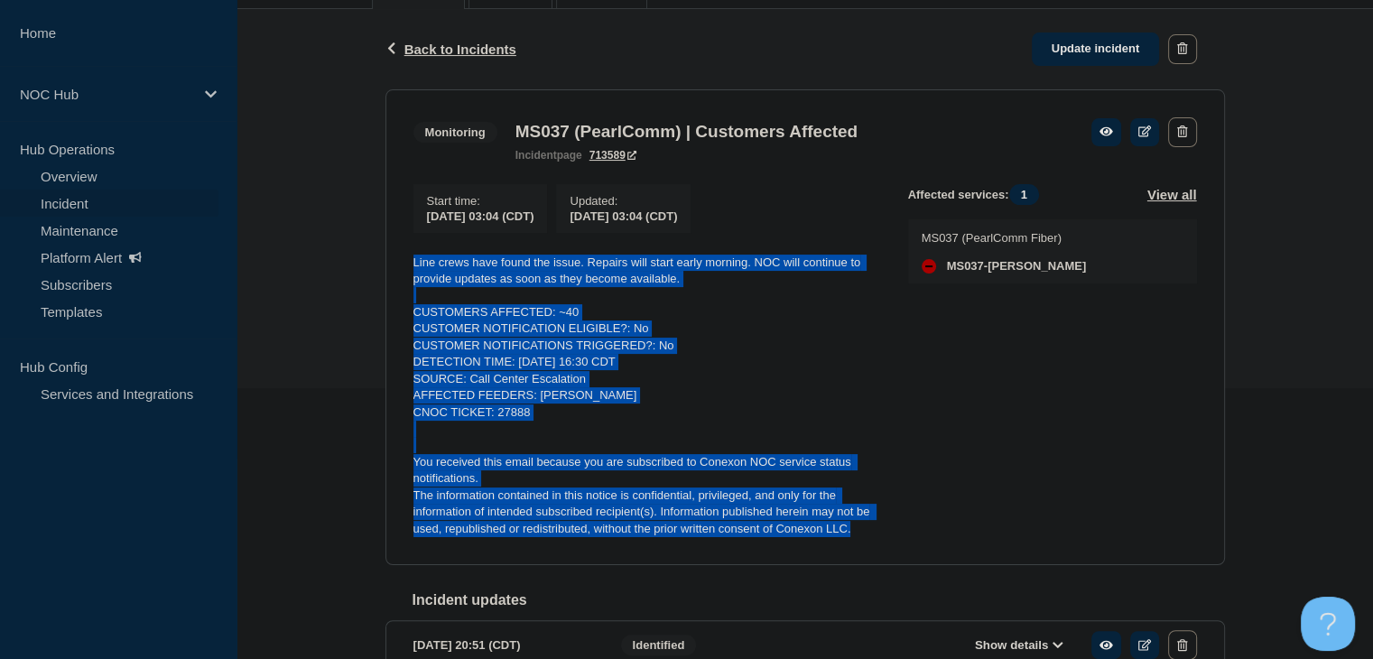
drag, startPoint x: 857, startPoint y: 540, endPoint x: 363, endPoint y: 255, distance: 570.4
click at [363, 255] on div "Back Back to Incidents Update incident Monitoring MS037 (PearlComm) | Customers…" at bounding box center [805, 427] width 1137 height 836
copy div "Line crews have found the issue. Repairs will start early morning. NOC will con…"
click at [1088, 50] on link "Update incident" at bounding box center [1096, 49] width 128 height 33
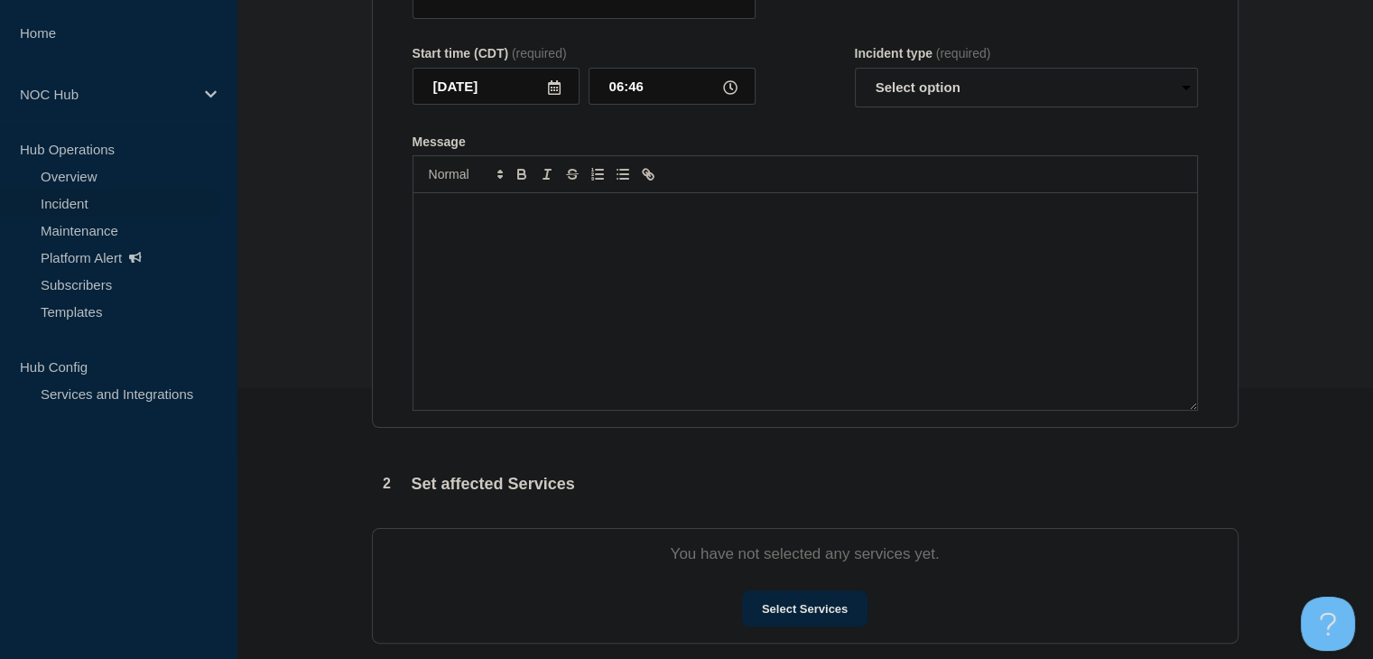
type input "MS037 (PearlComm) | Customers Affected"
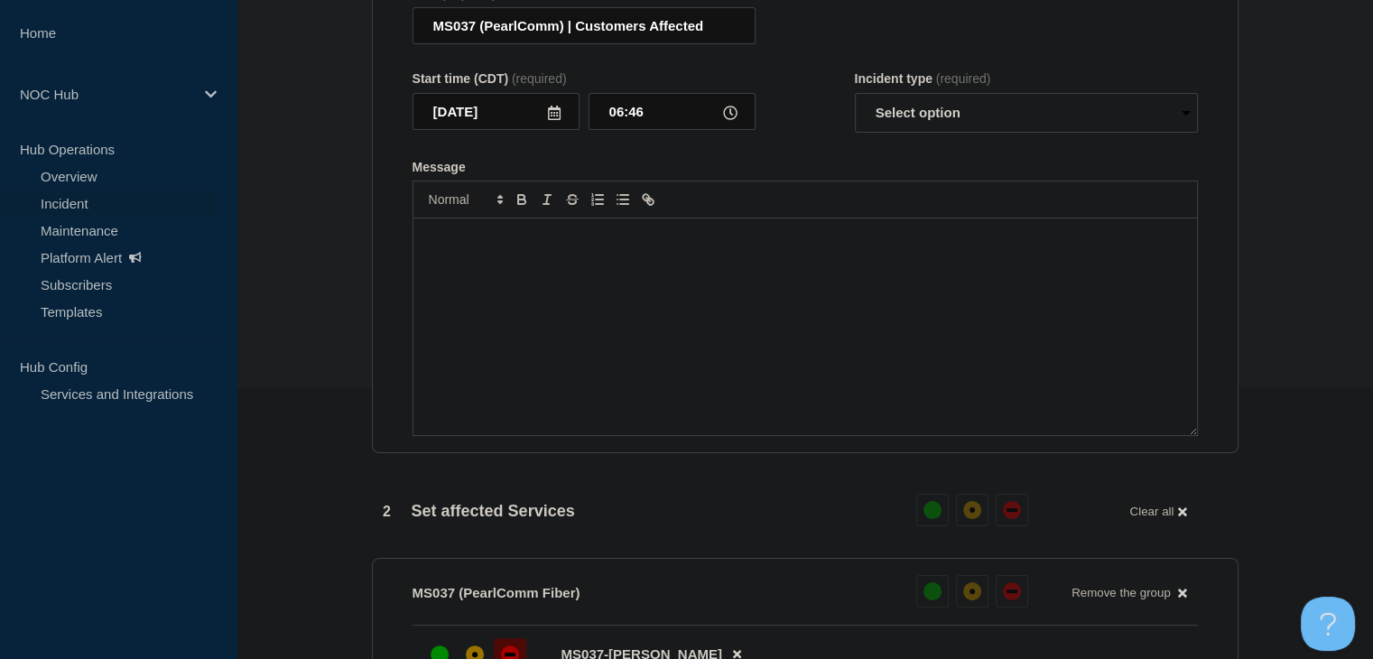
click at [658, 365] on div "Message" at bounding box center [806, 327] width 784 height 217
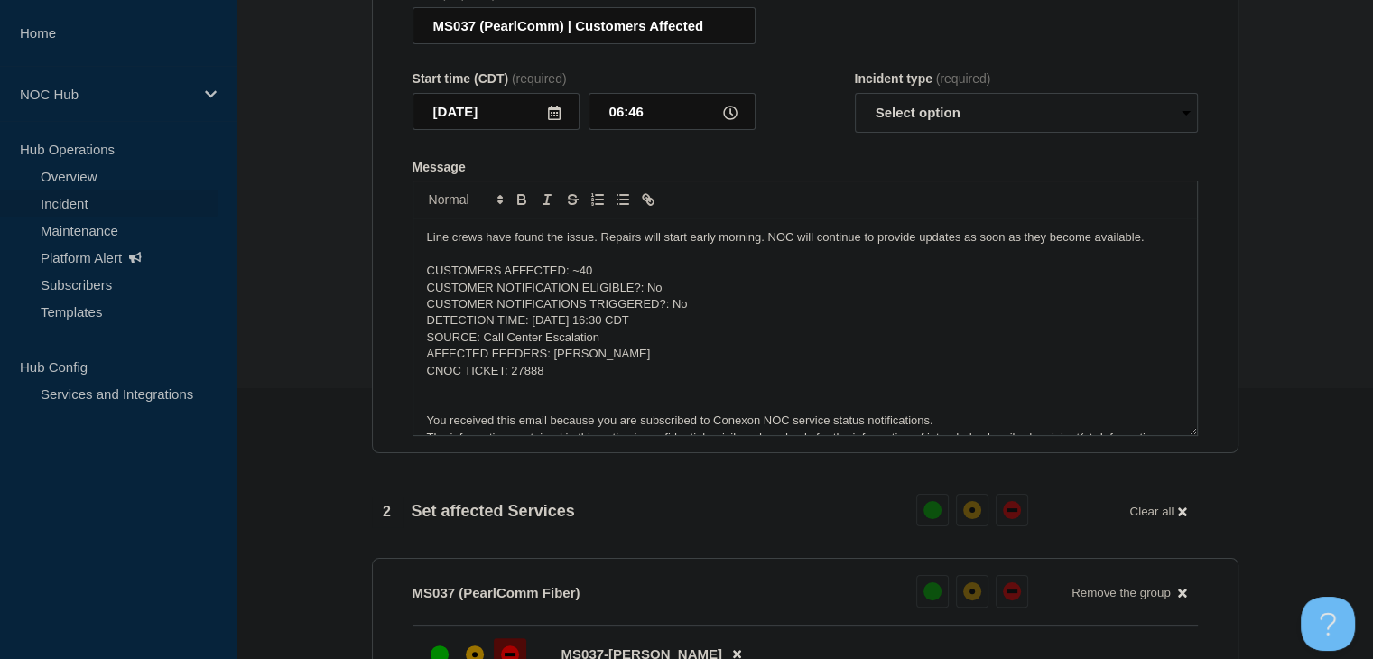
click at [599, 246] on p "Line crews have found the issue. Repairs will start early morning. NOC will con…" at bounding box center [805, 237] width 757 height 16
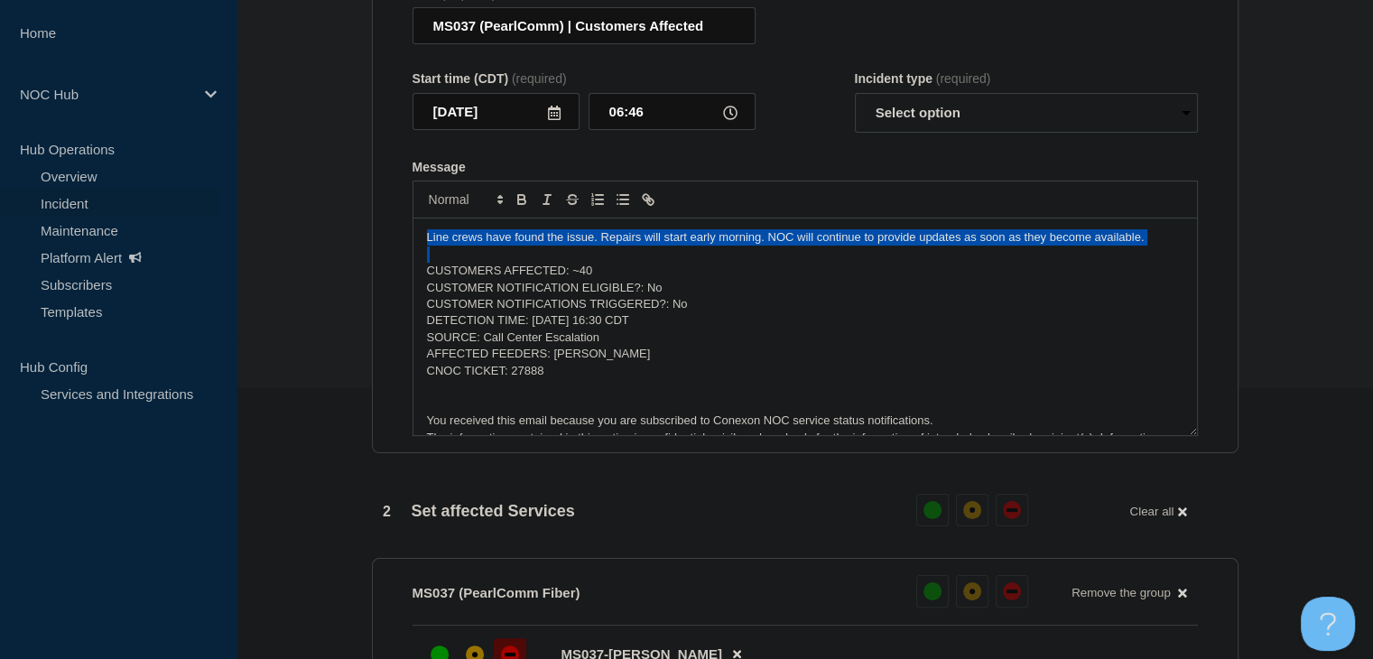
click at [599, 246] on p "Line crews have found the issue. Repairs will start early morning. NOC will con…" at bounding box center [805, 237] width 757 height 16
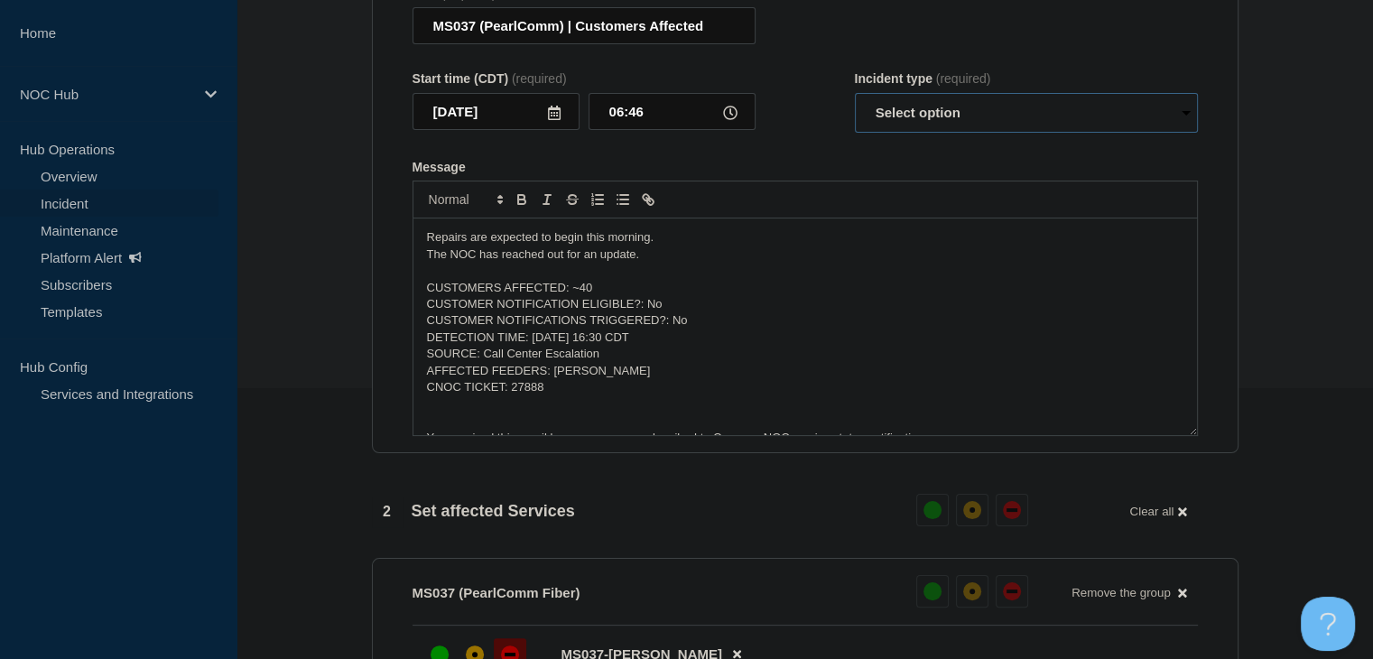
click at [914, 127] on select "Select option Investigating Identified Monitoring Resolved" at bounding box center [1026, 113] width 343 height 40
select select "monitoring"
click at [855, 104] on select "Select option Investigating Identified Monitoring Resolved" at bounding box center [1026, 113] width 343 height 40
click at [326, 234] on section "1 Provide details Title (required) MS037 (PearlComm) | Customers Affected Start…" at bounding box center [805, 635] width 1137 height 1451
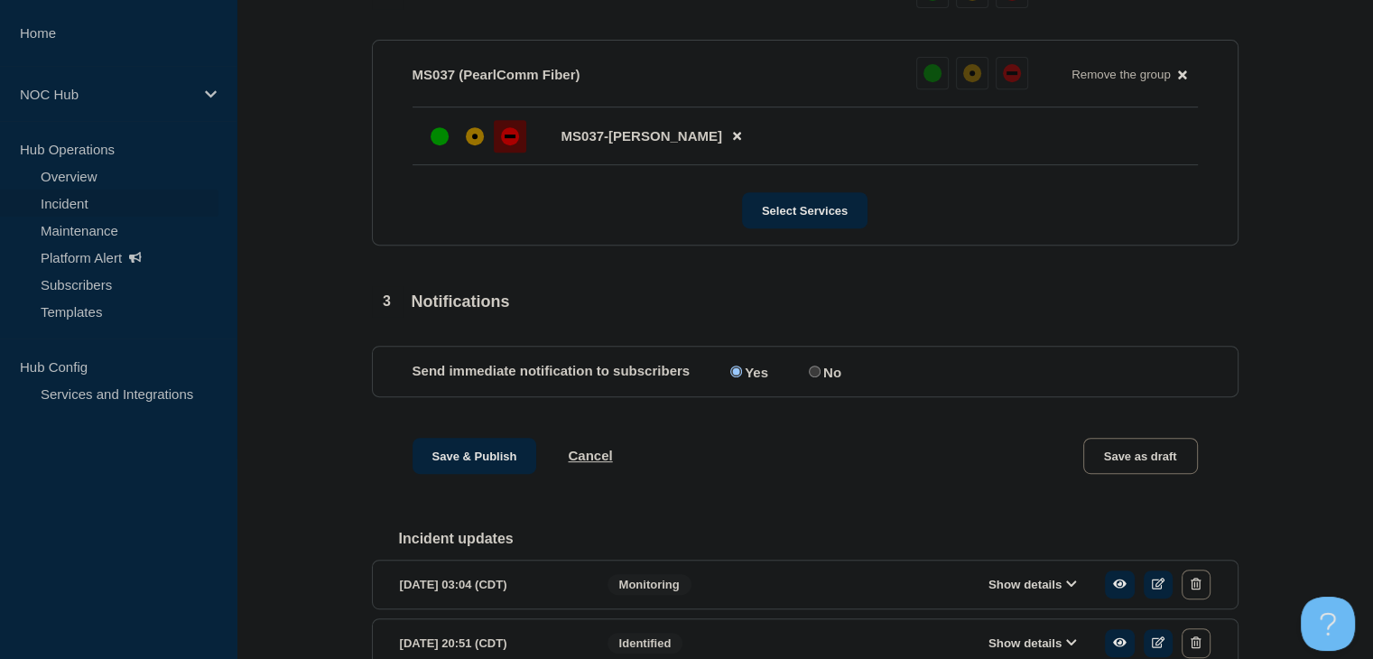
scroll to position [993, 0]
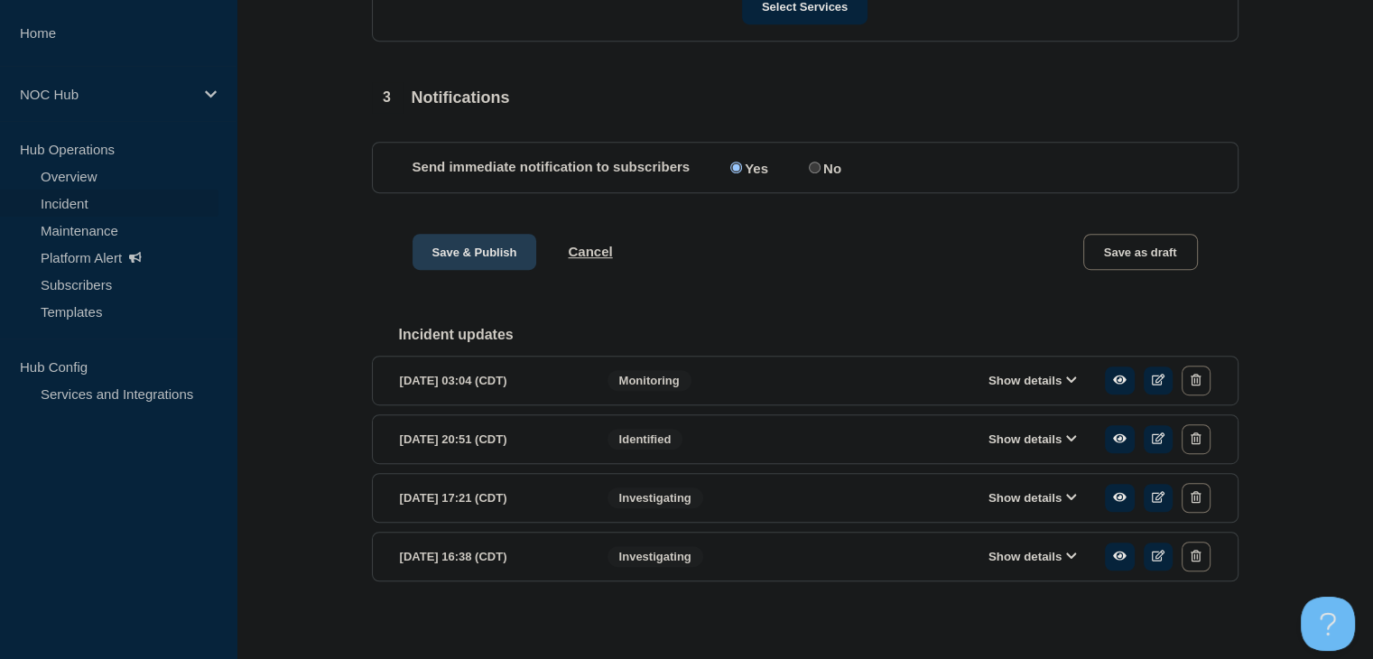
click at [479, 262] on button "Save & Publish" at bounding box center [475, 252] width 125 height 36
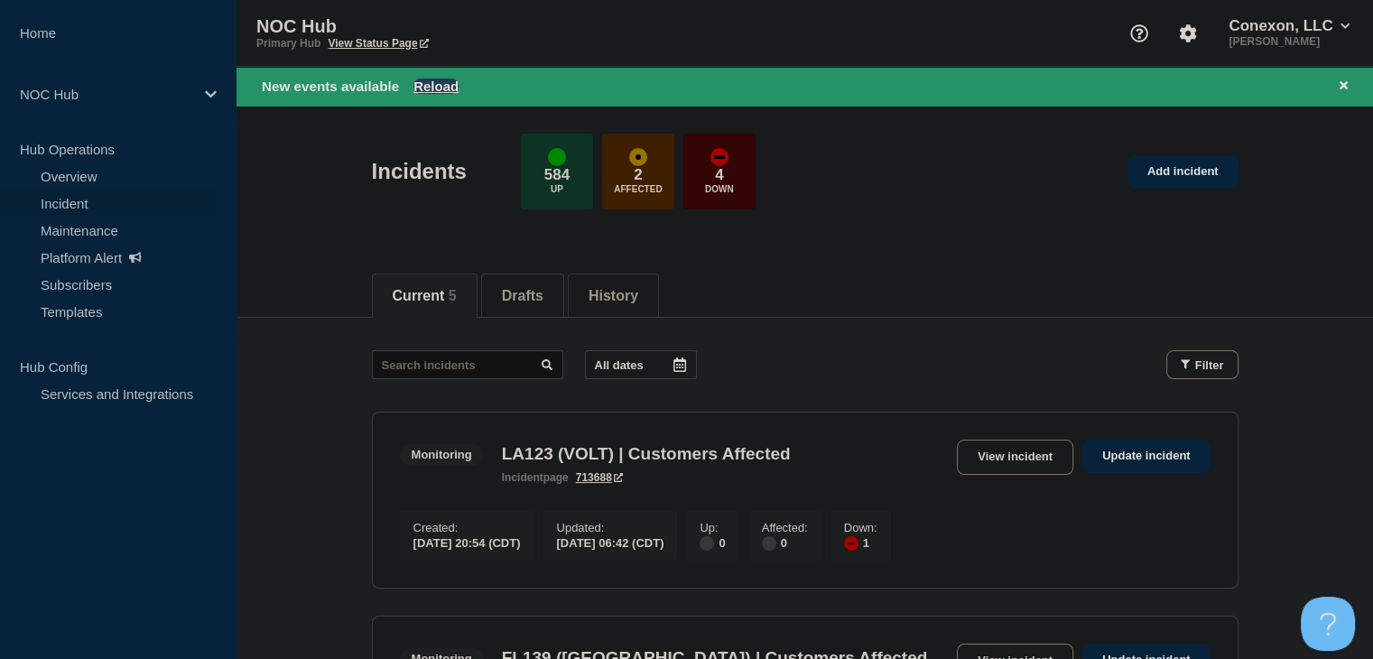
click at [433, 81] on button "Reload" at bounding box center [436, 86] width 45 height 15
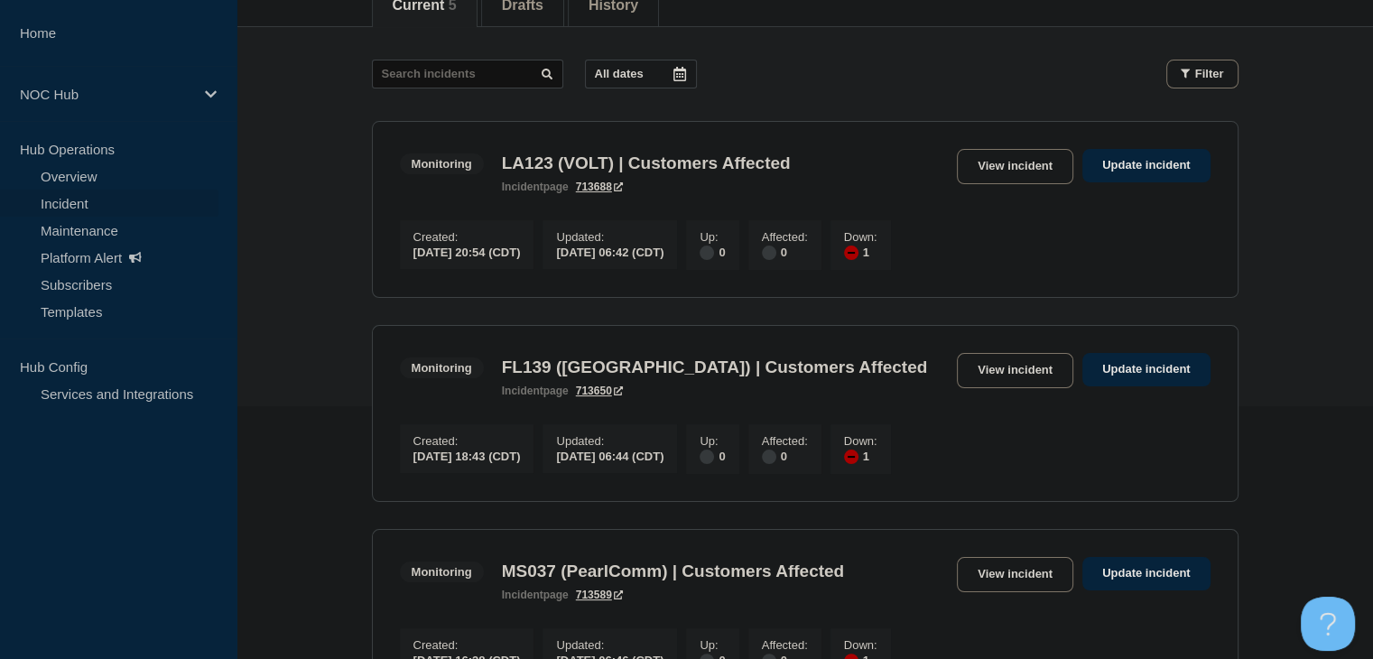
scroll to position [90, 0]
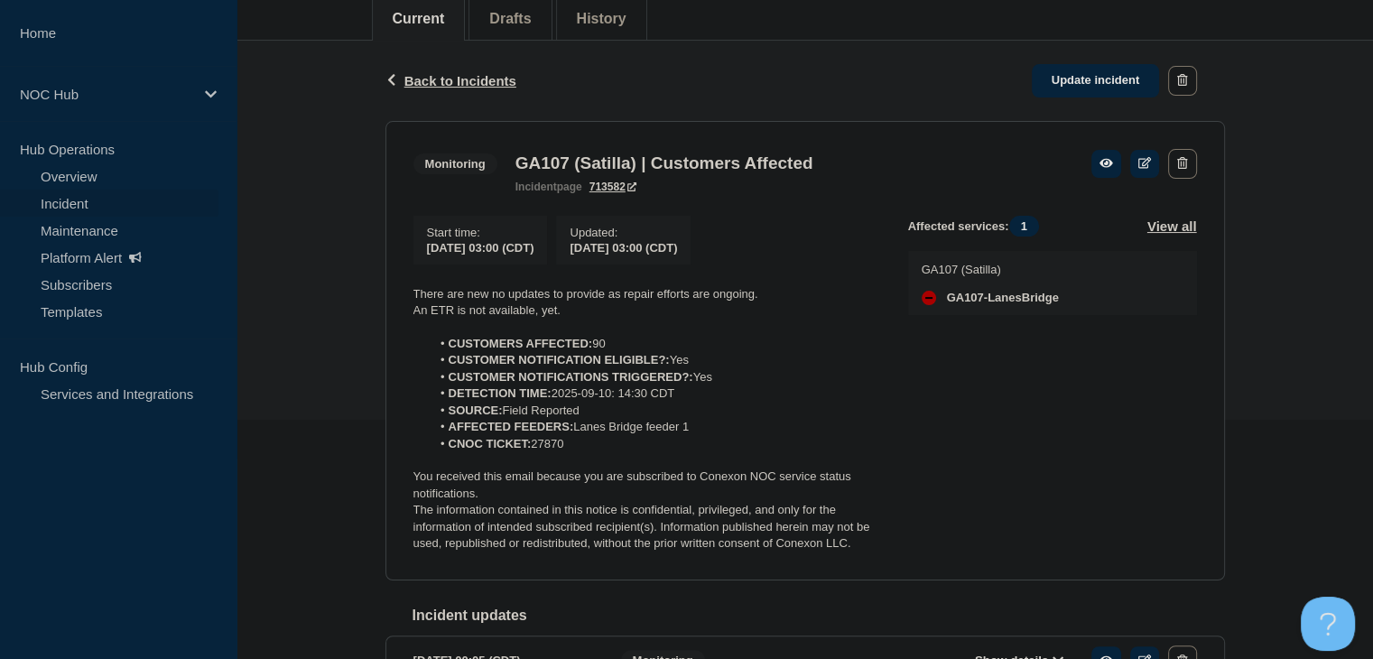
scroll to position [361, 0]
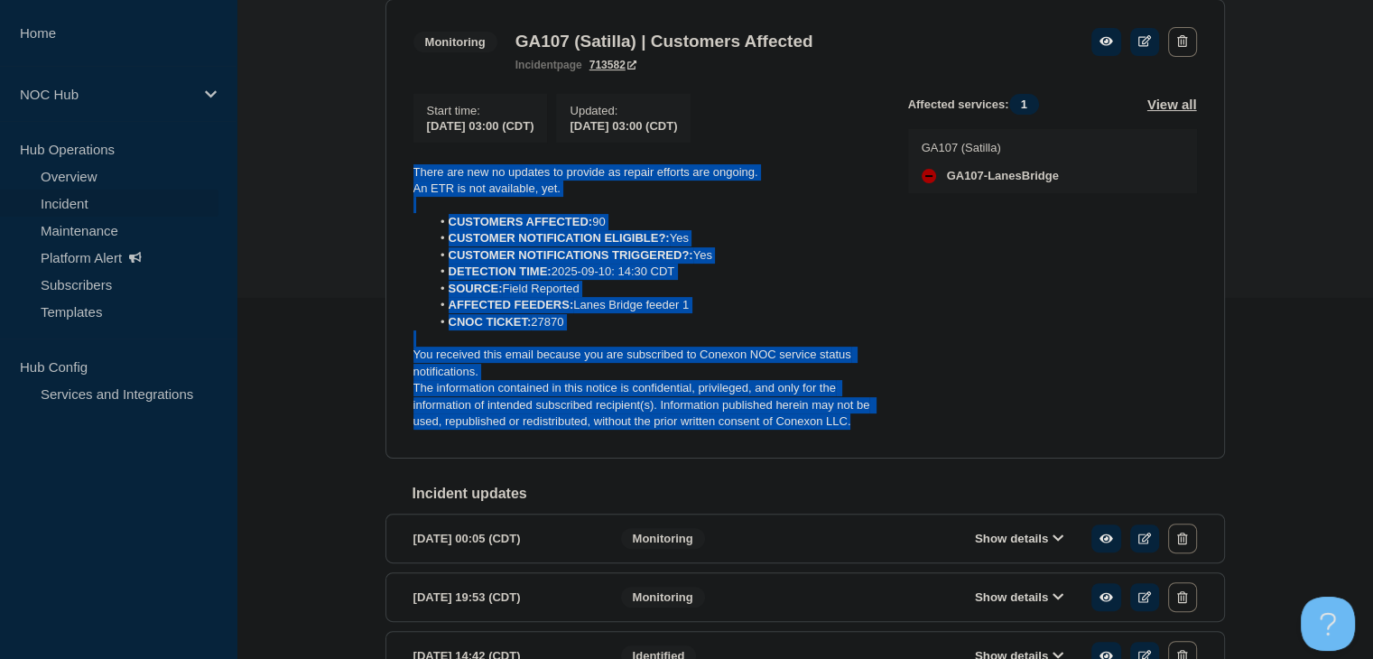
drag, startPoint x: 863, startPoint y: 433, endPoint x: 388, endPoint y: 167, distance: 544.1
click at [388, 167] on section "Monitoring GA107 (Satilla) | Customers Affected incident page 713582 Start time…" at bounding box center [806, 229] width 840 height 460
copy div "There are new no updates to provide as repair efforts are ongoing. An ETR is no…"
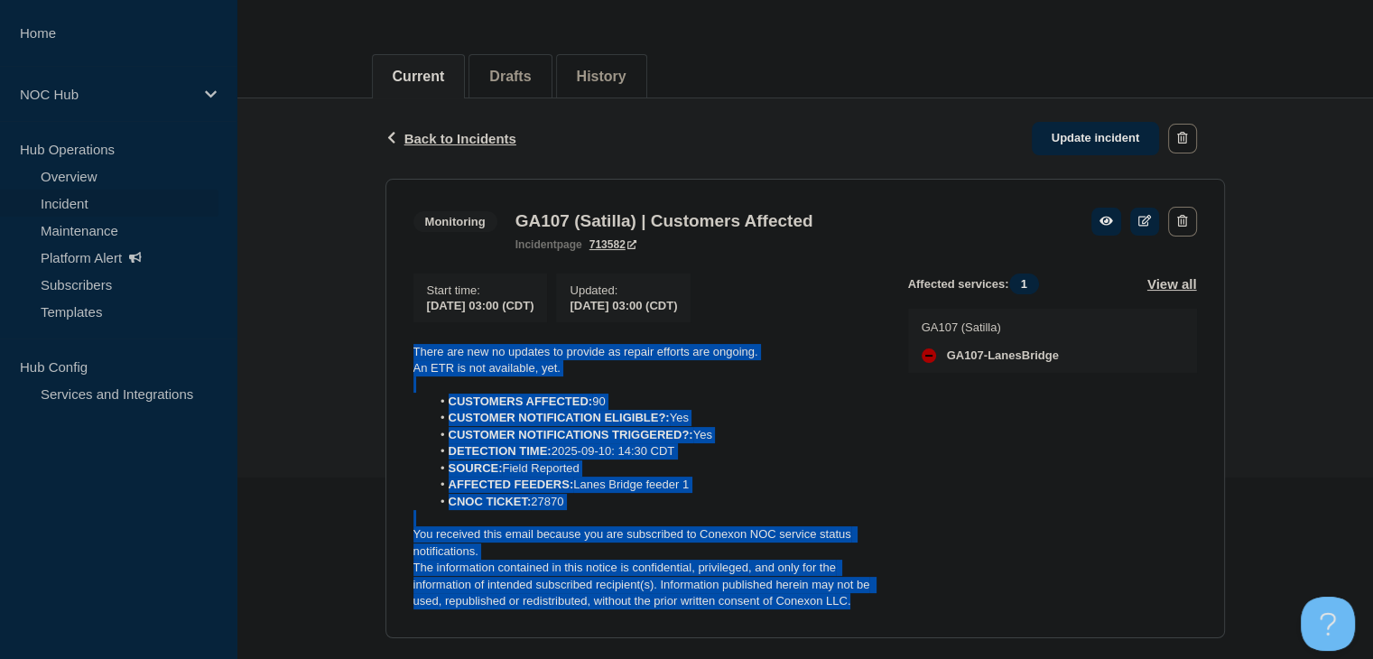
scroll to position [181, 0]
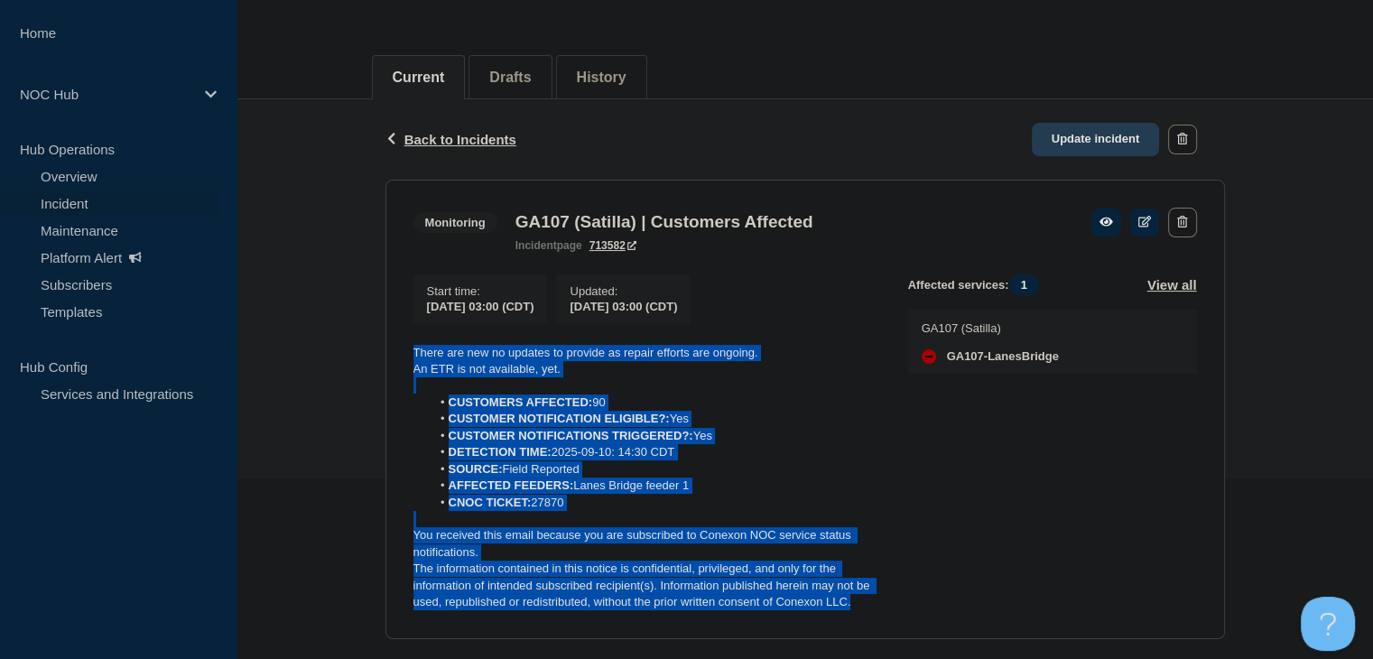
click at [1081, 134] on link "Update incident" at bounding box center [1096, 139] width 128 height 33
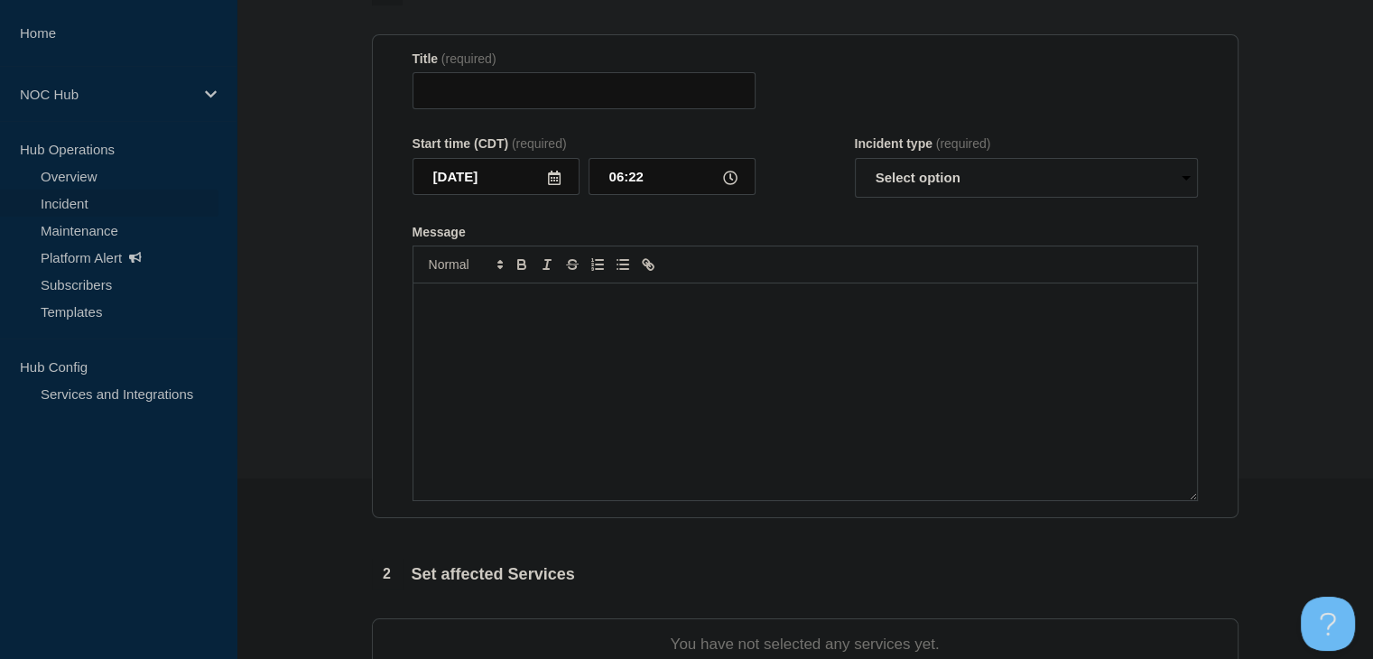
type input "GA107 (Satilla) | Customers Affected"
click at [594, 423] on div "Message" at bounding box center [806, 392] width 784 height 217
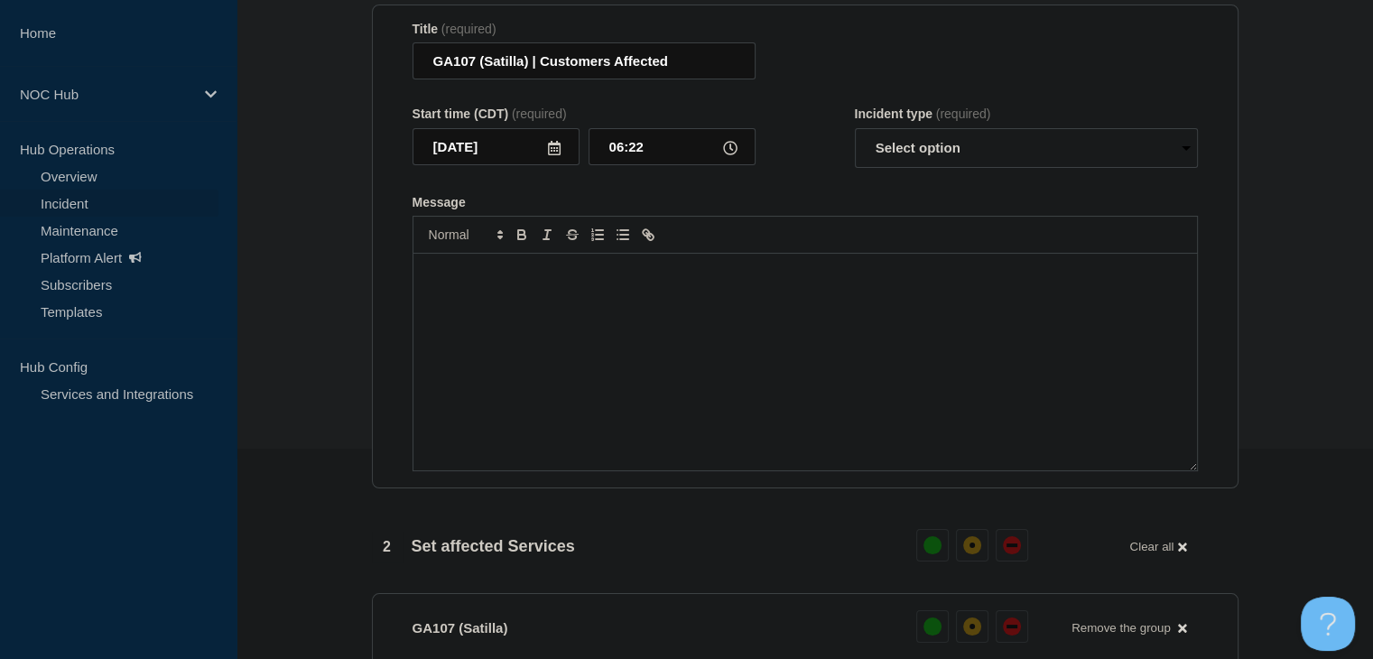
scroll to position [25, 0]
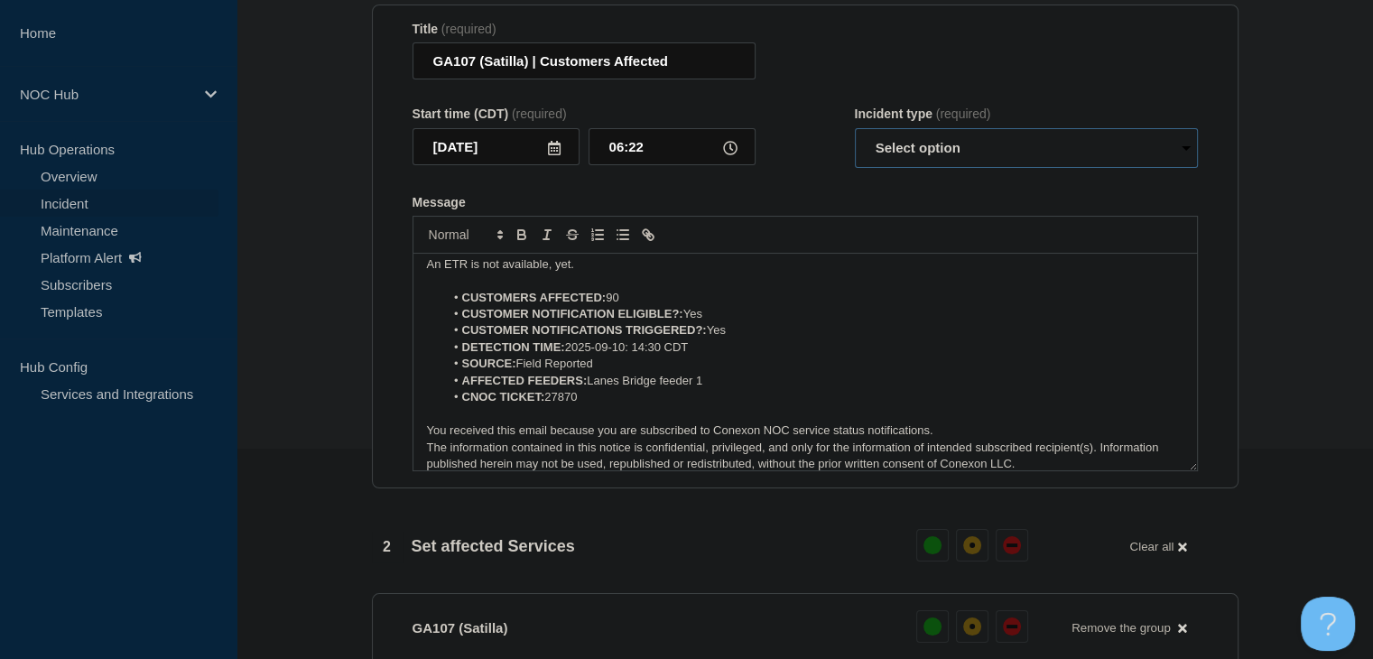
click at [903, 168] on select "Select option Investigating Identified Monitoring Resolved" at bounding box center [1026, 148] width 343 height 40
select select "monitoring"
click at [855, 163] on select "Select option Investigating Identified Monitoring Resolved" at bounding box center [1026, 148] width 343 height 40
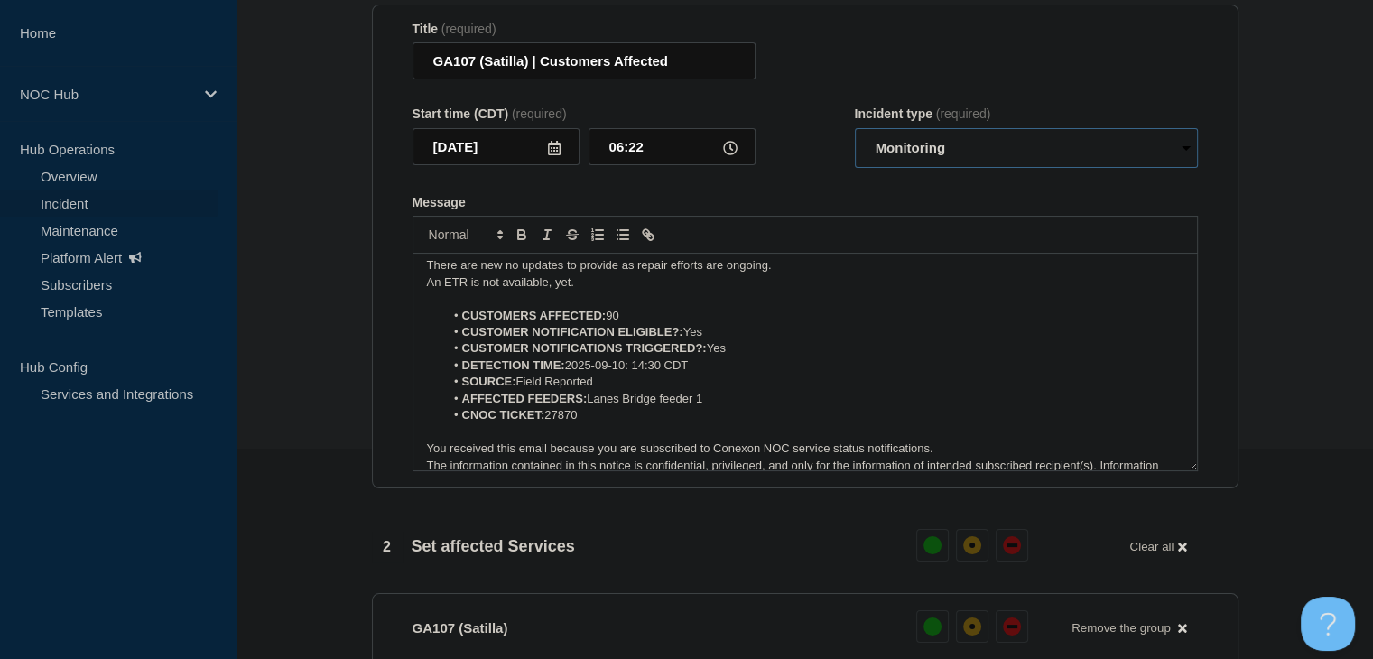
scroll to position [0, 0]
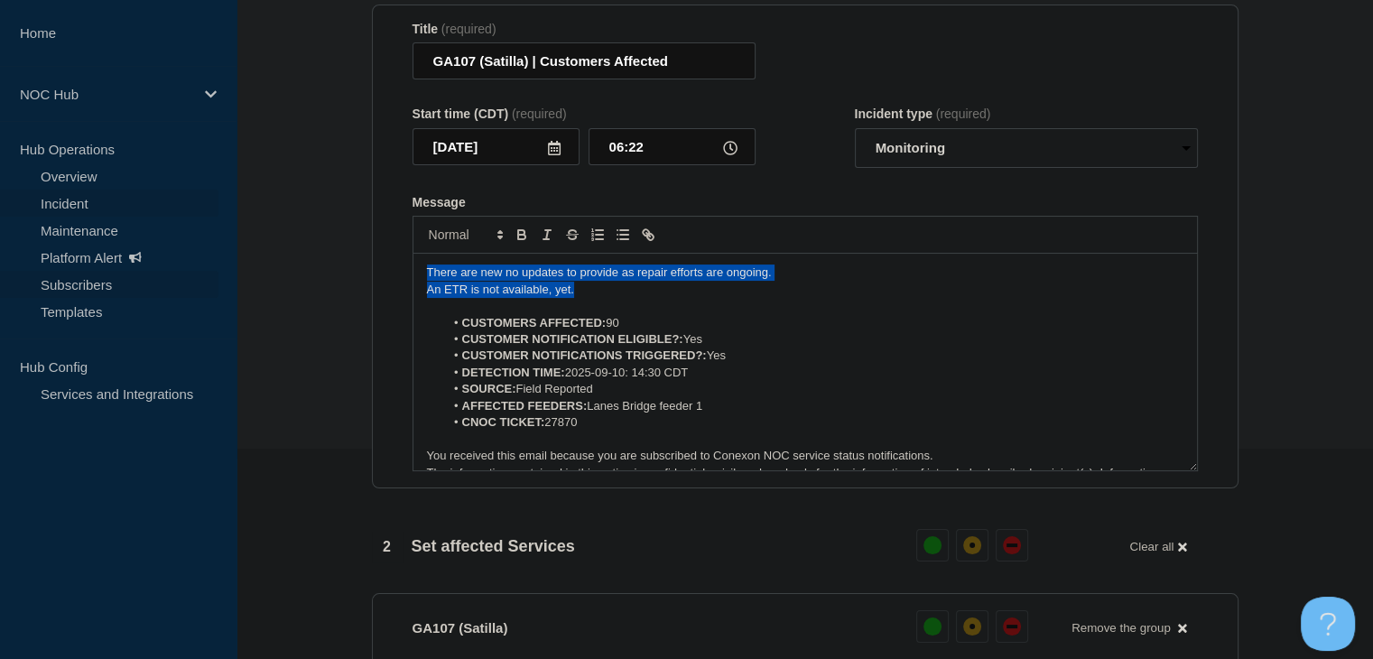
drag, startPoint x: 601, startPoint y: 326, endPoint x: 213, endPoint y: 286, distance: 390.3
click at [213, 286] on div "Home NOC Hub Hub Operations Overview Incident Maintenance Platform Alert Subscr…" at bounding box center [686, 606] width 1373 height 1633
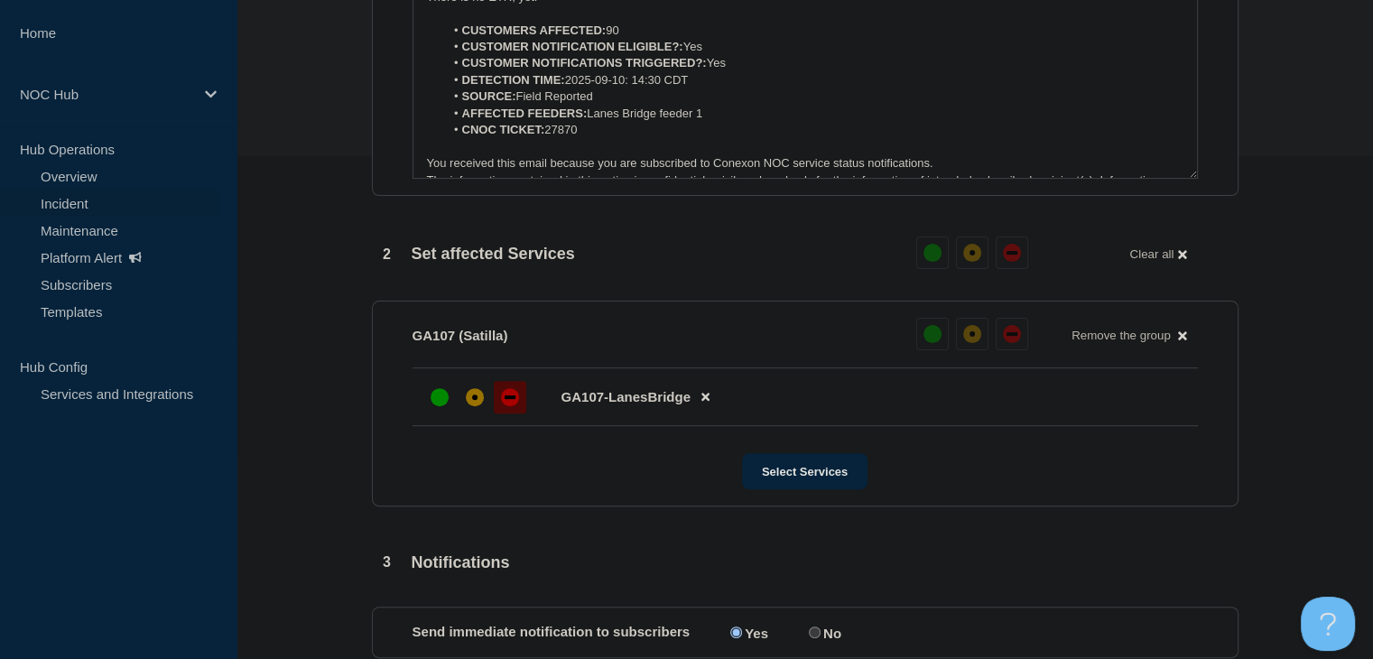
scroll to position [933, 0]
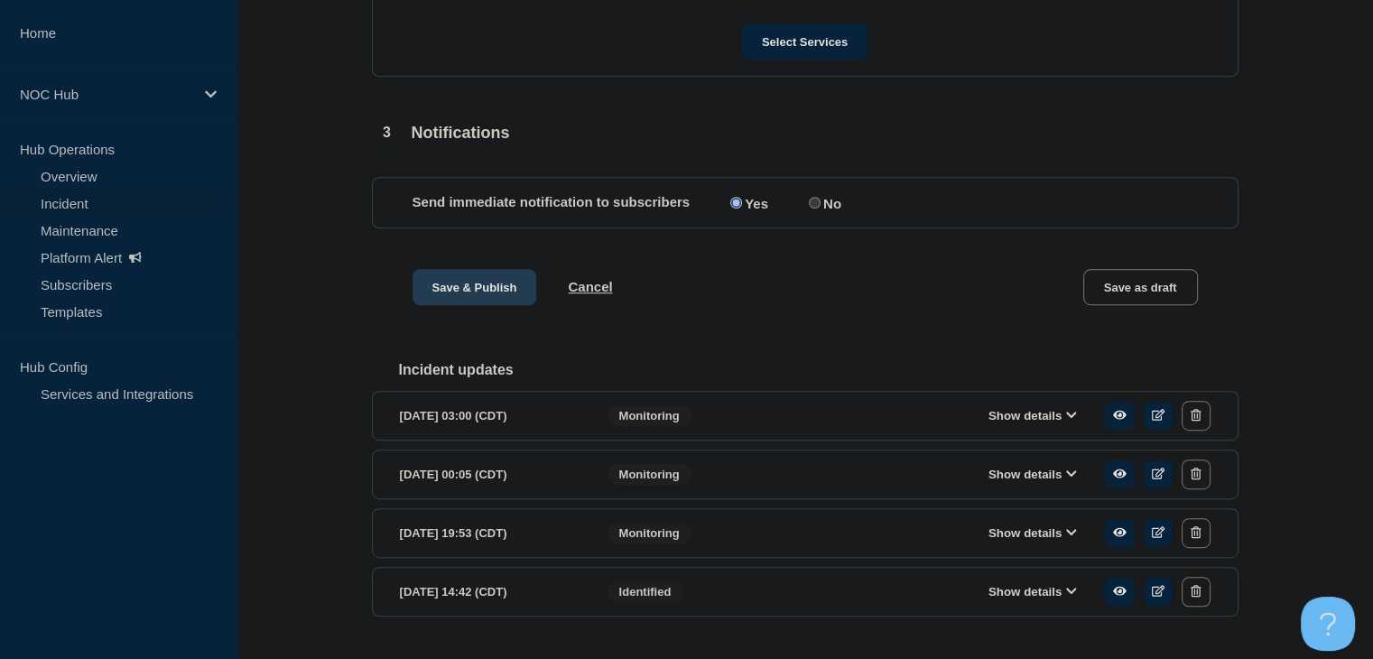
click at [495, 305] on button "Save & Publish" at bounding box center [475, 287] width 125 height 36
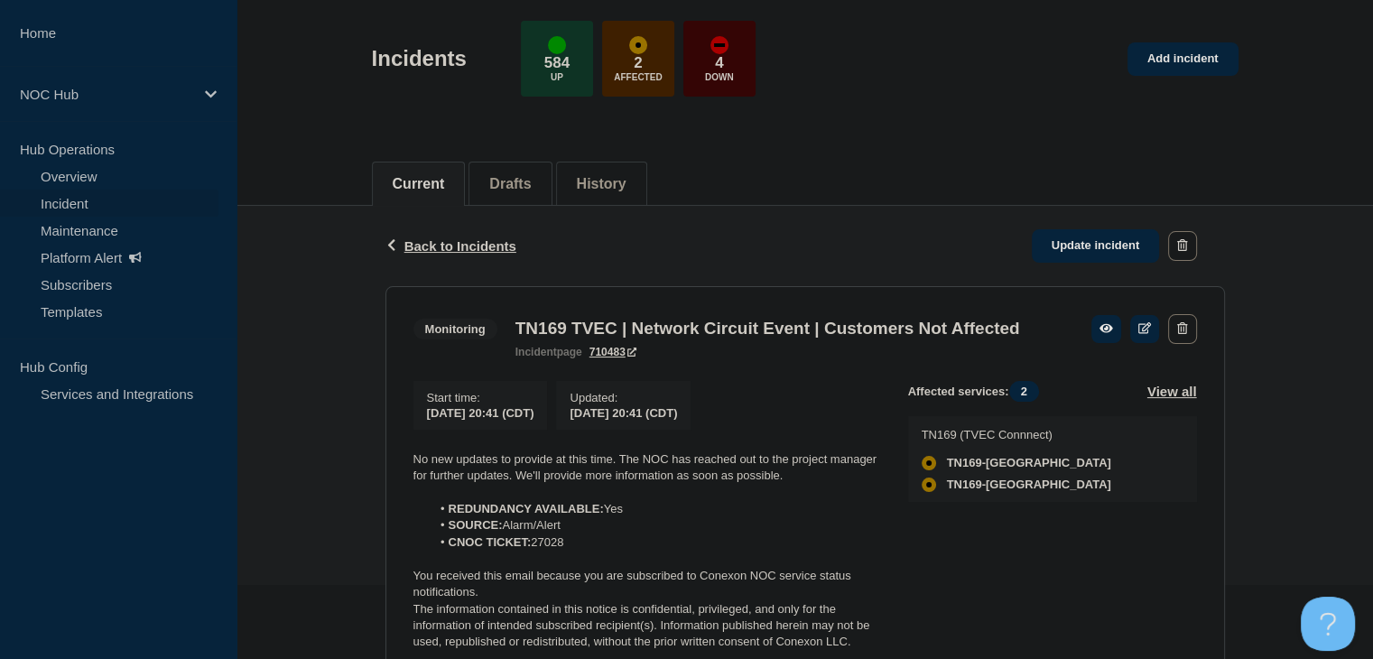
scroll to position [271, 0]
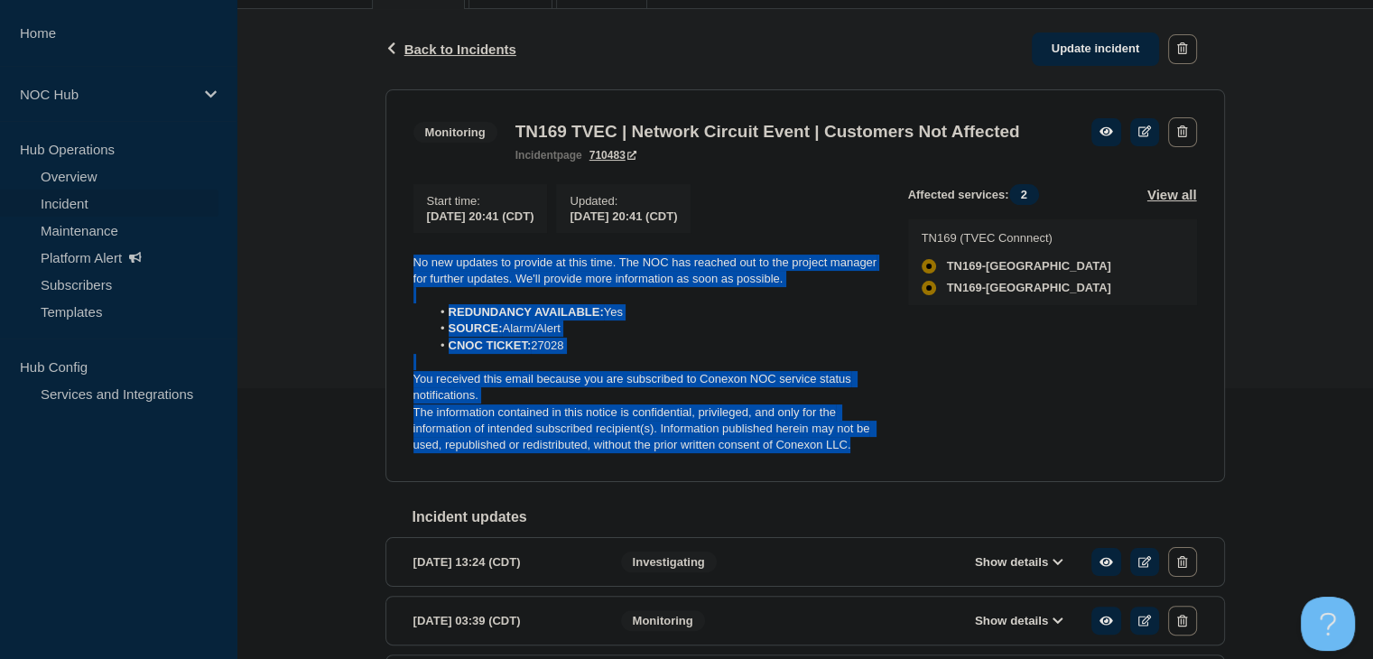
drag, startPoint x: 885, startPoint y: 481, endPoint x: 361, endPoint y: 275, distance: 562.7
click at [361, 275] on div "Back Back to Incidents Update incident Monitoring TN169 TVEC | Network Circuit …" at bounding box center [805, 532] width 1137 height 1047
copy div "No new updates to provide at this time. The NOC has reached out to the project …"
click at [1102, 54] on link "Update incident" at bounding box center [1096, 49] width 128 height 33
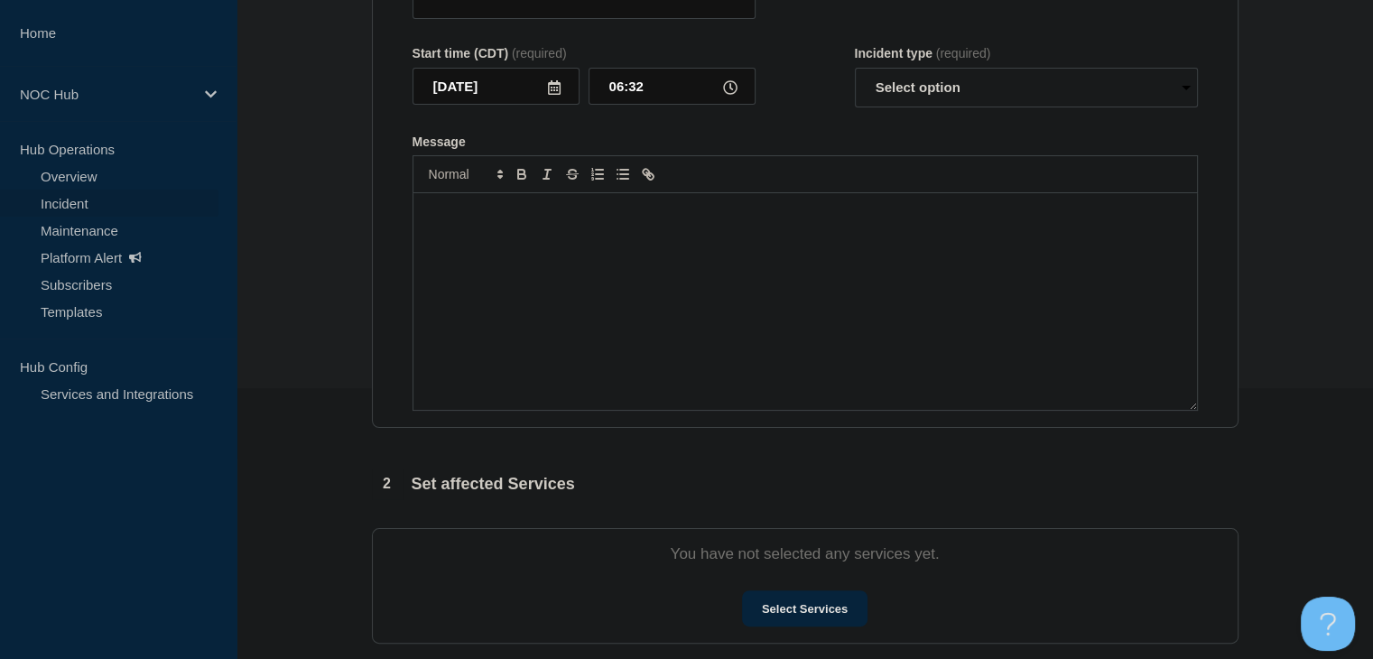
type input "TN169 TVEC | Network Circuit Event | Customers Not Affected"
click at [666, 404] on div "Message" at bounding box center [806, 301] width 784 height 217
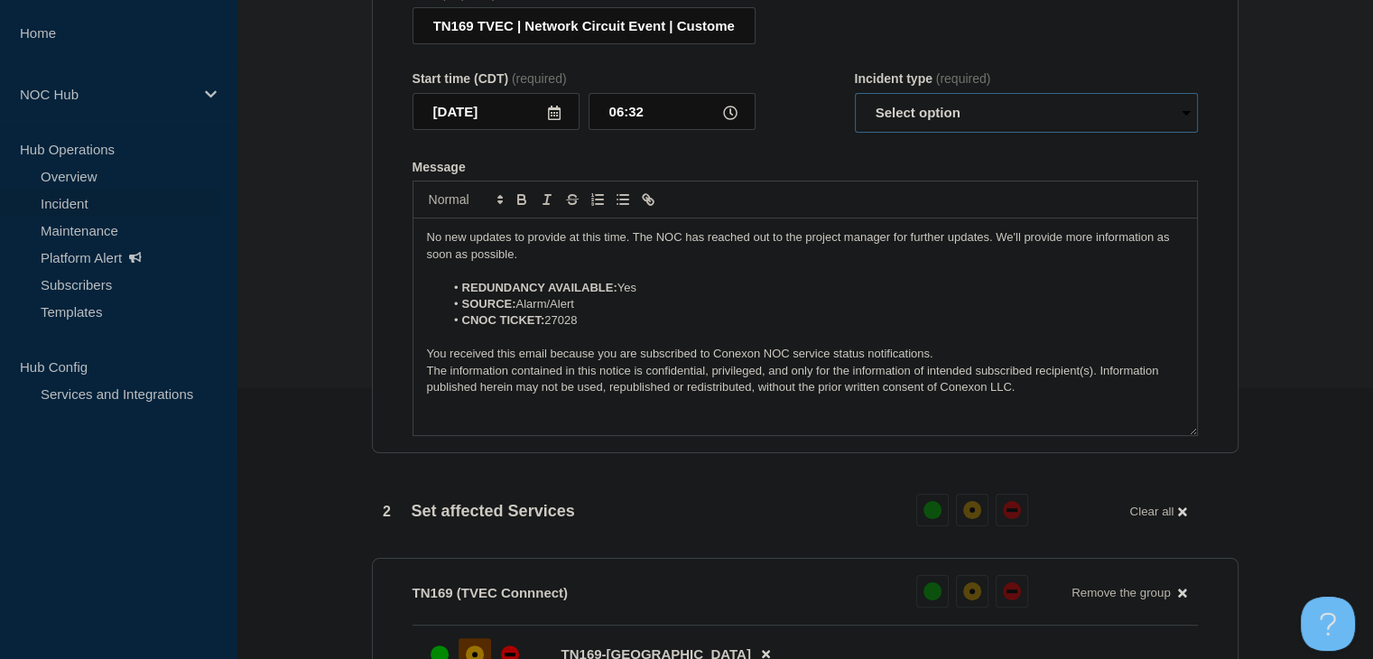
click at [957, 129] on select "Select option Investigating Identified Monitoring Resolved" at bounding box center [1026, 113] width 343 height 40
select select "monitoring"
click at [855, 104] on select "Select option Investigating Identified Monitoring Resolved" at bounding box center [1026, 113] width 343 height 40
drag, startPoint x: 535, startPoint y: 256, endPoint x: 343, endPoint y: 223, distance: 195.2
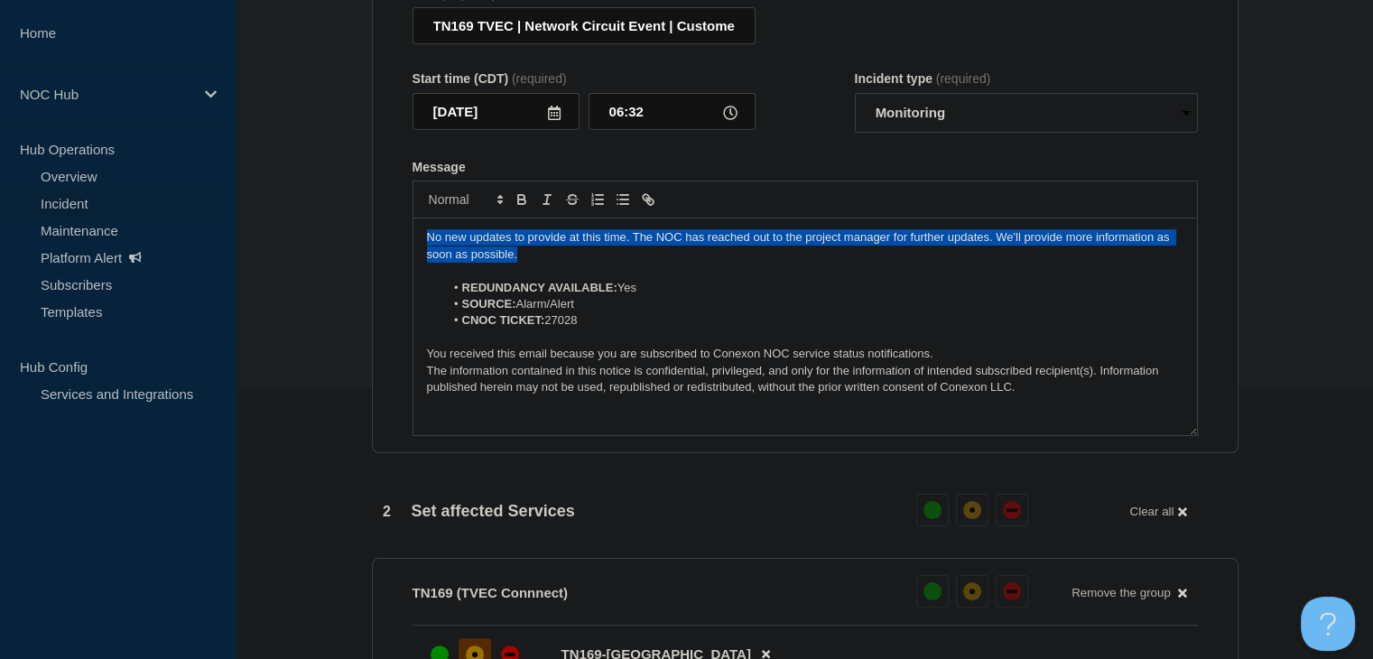
drag, startPoint x: 542, startPoint y: 267, endPoint x: 356, endPoint y: 251, distance: 186.7
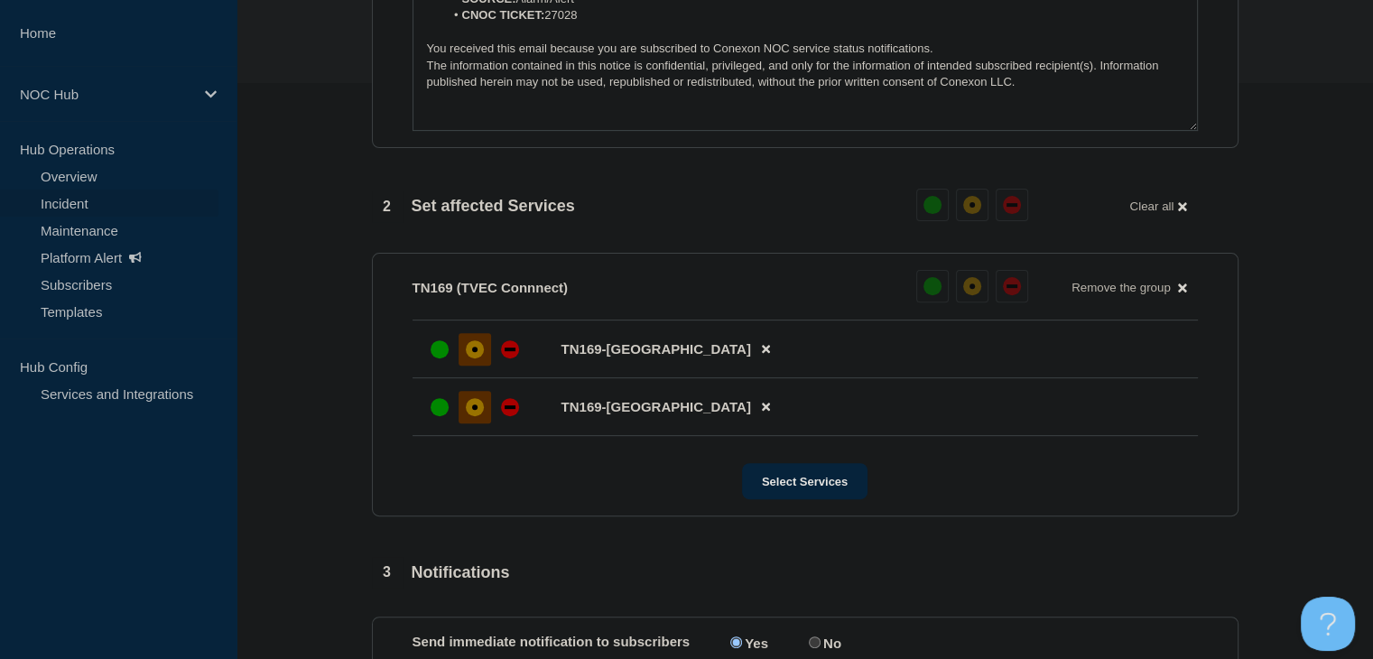
scroll to position [813, 0]
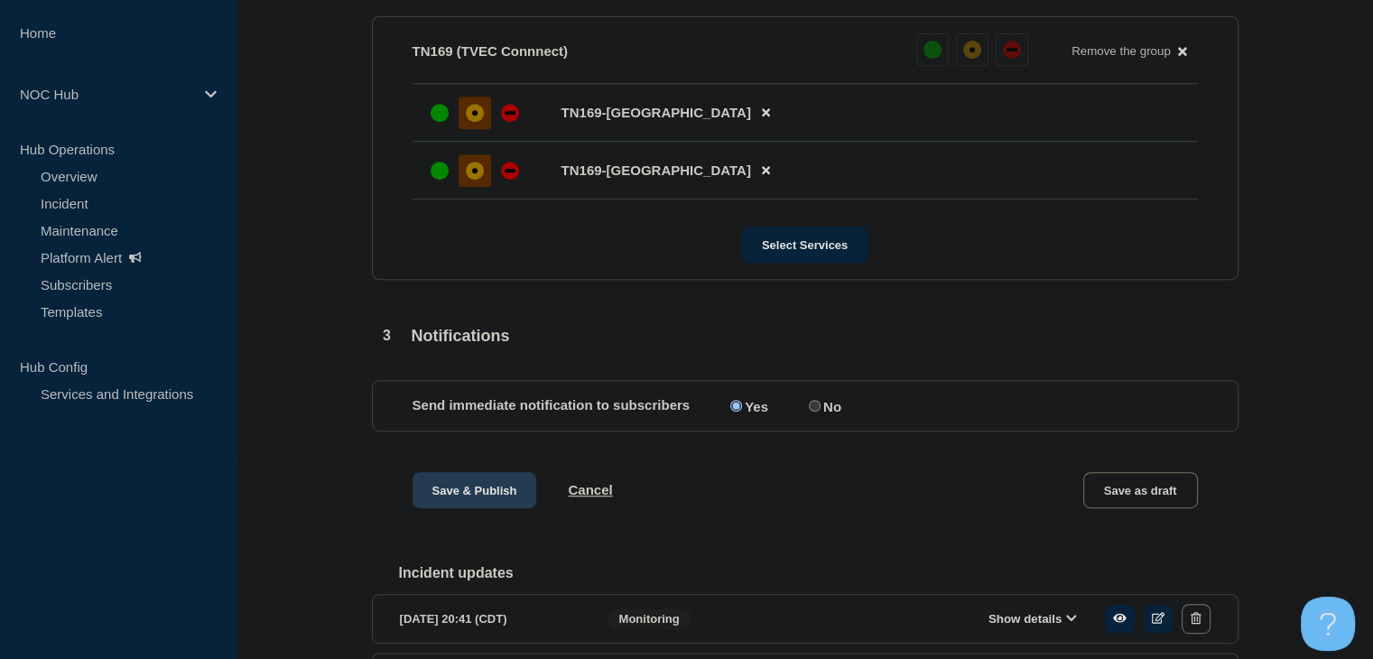
click at [507, 504] on button "Save & Publish" at bounding box center [475, 490] width 125 height 36
